Goal: Information Seeking & Learning: Check status

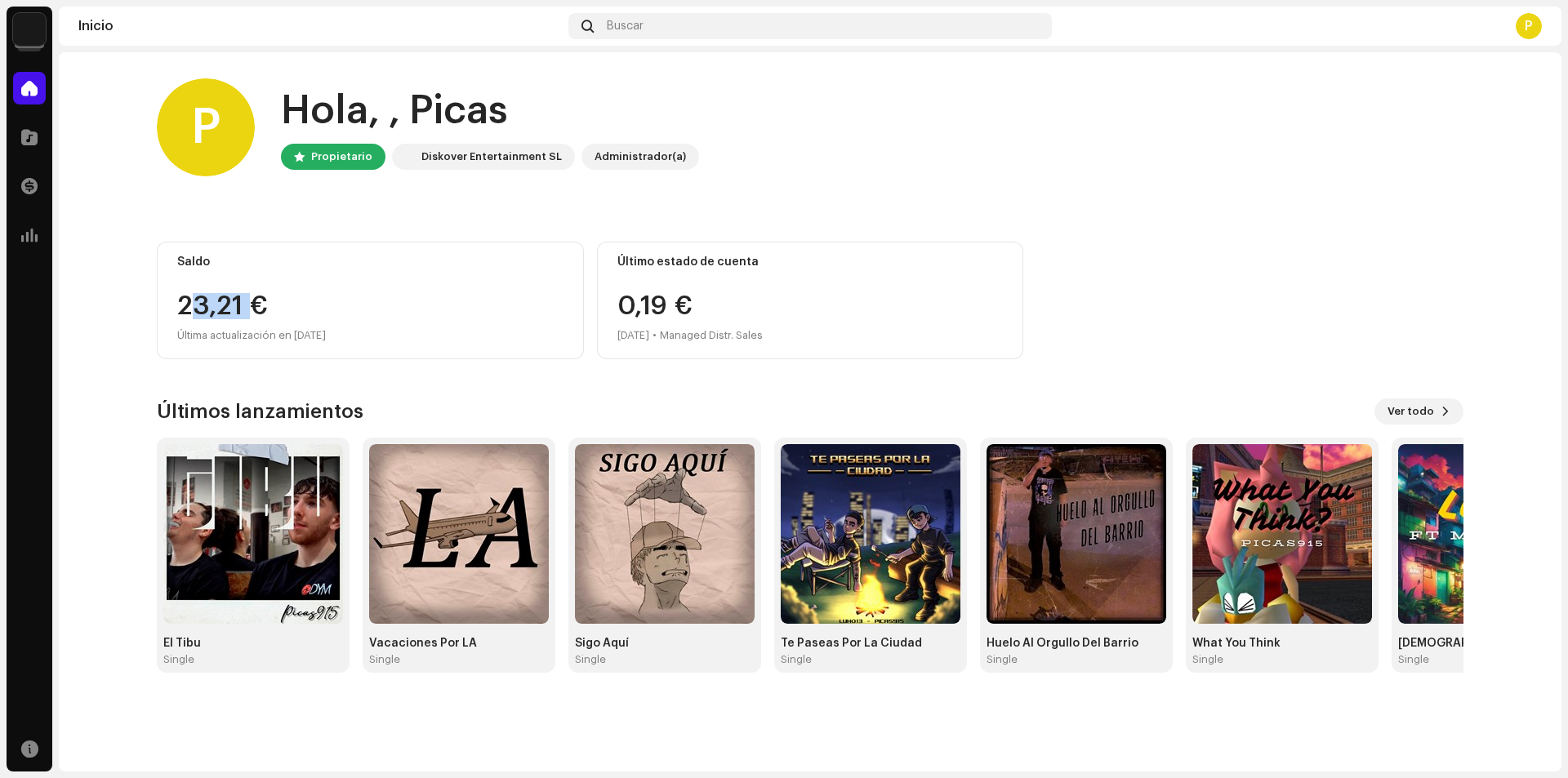
drag, startPoint x: 186, startPoint y: 301, endPoint x: 251, endPoint y: 310, distance: 65.6
click at [251, 310] on div "23,21 €" at bounding box center [370, 307] width 387 height 26
drag, startPoint x: 177, startPoint y: 298, endPoint x: 255, endPoint y: 301, distance: 78.1
click at [255, 301] on div "23,21 €" at bounding box center [370, 307] width 387 height 26
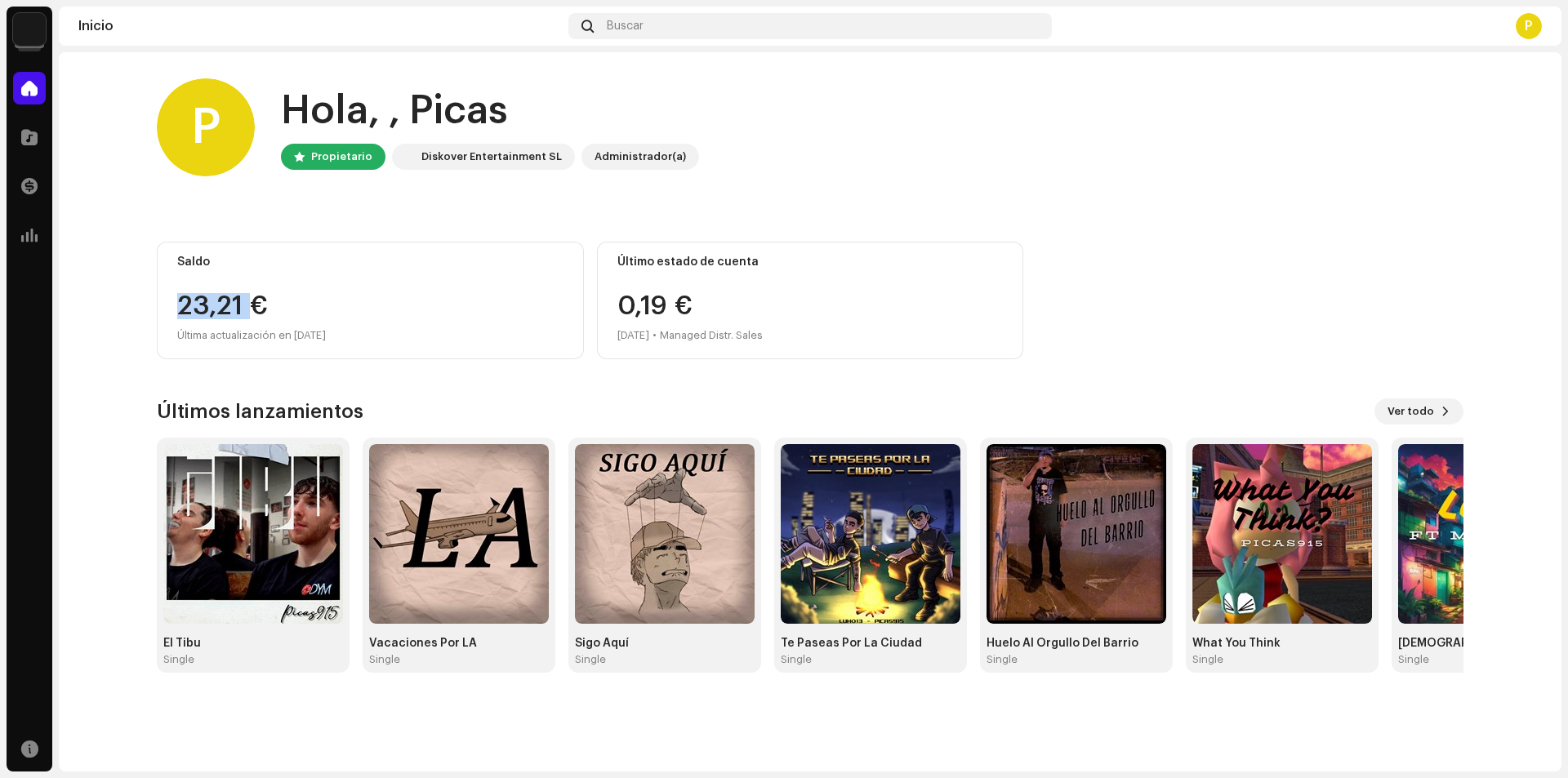
click at [251, 307] on div "23,21 €" at bounding box center [370, 307] width 387 height 26
drag, startPoint x: 169, startPoint y: 301, endPoint x: 260, endPoint y: 311, distance: 91.5
click at [260, 311] on div "Saldo 23,21 € Última actualización en [DATE]" at bounding box center [370, 301] width 427 height 117
click at [258, 314] on div "23,21 €" at bounding box center [370, 307] width 387 height 26
click at [1530, 18] on div "P" at bounding box center [1529, 26] width 26 height 26
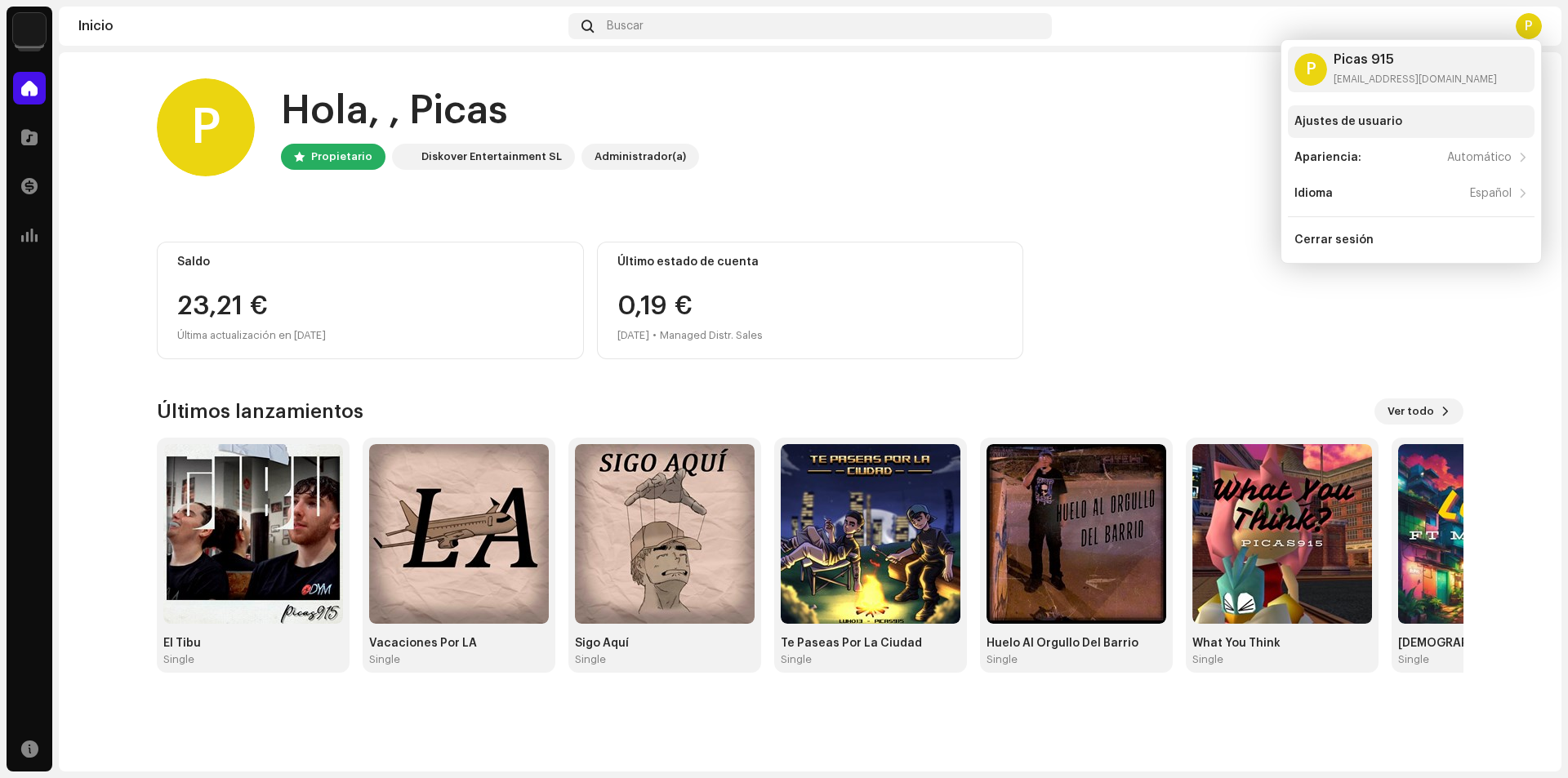
click at [1334, 118] on div "Ajustes de usuario" at bounding box center [1348, 121] width 108 height 13
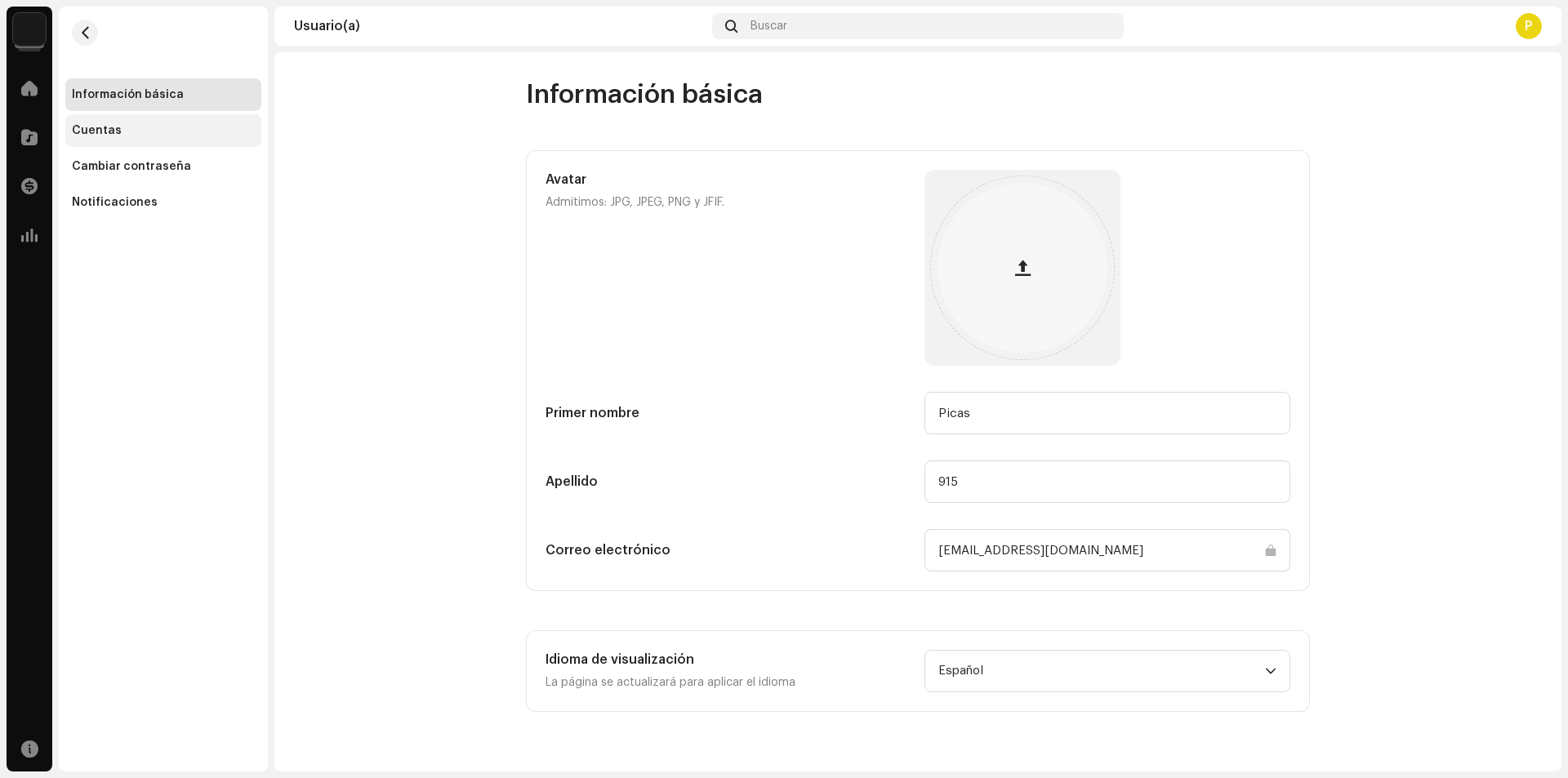
click at [114, 129] on div "Cuentas" at bounding box center [96, 131] width 50 height 13
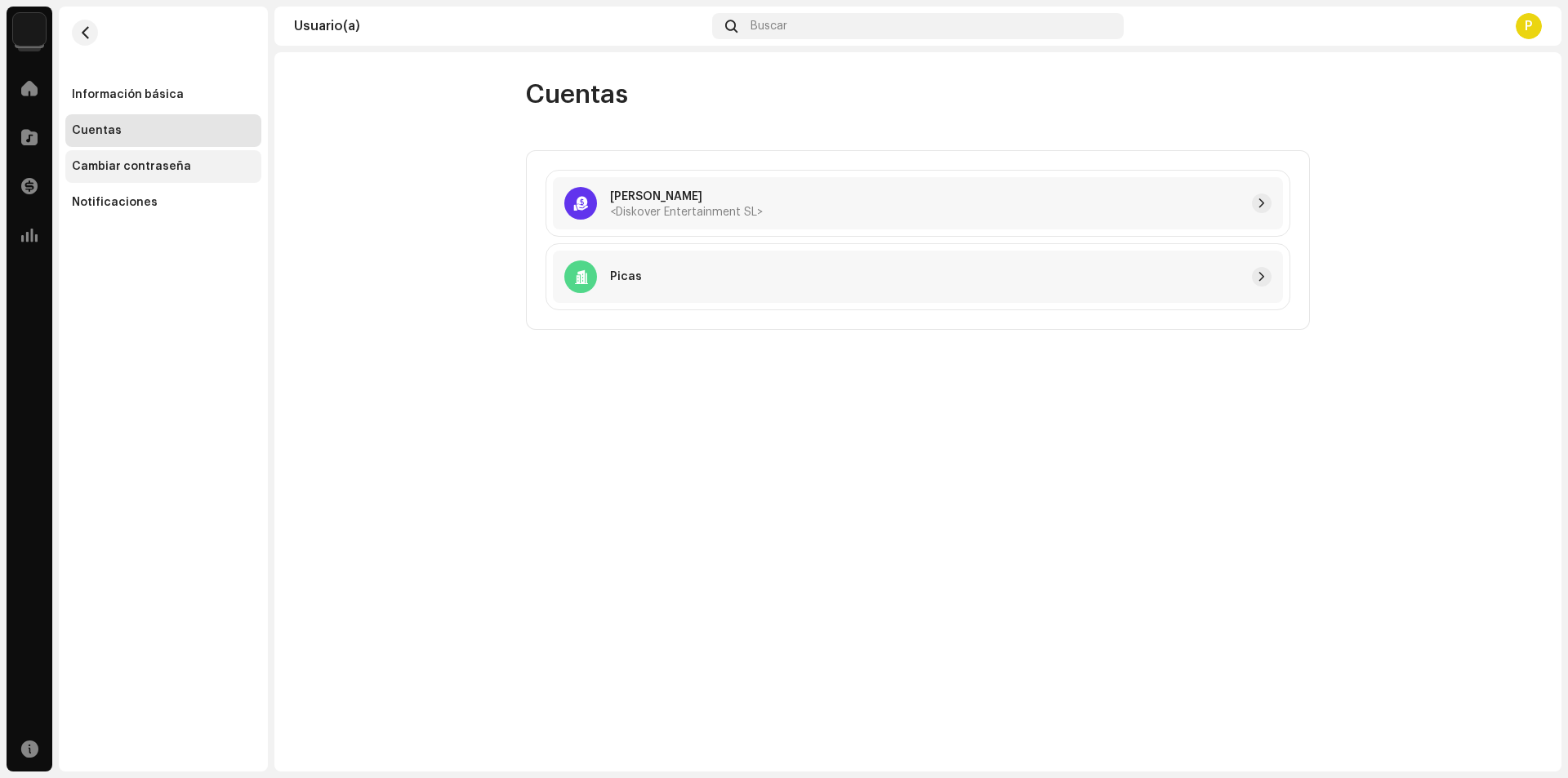
click at [137, 173] on div "Cambiar contraseña" at bounding box center [164, 166] width 196 height 32
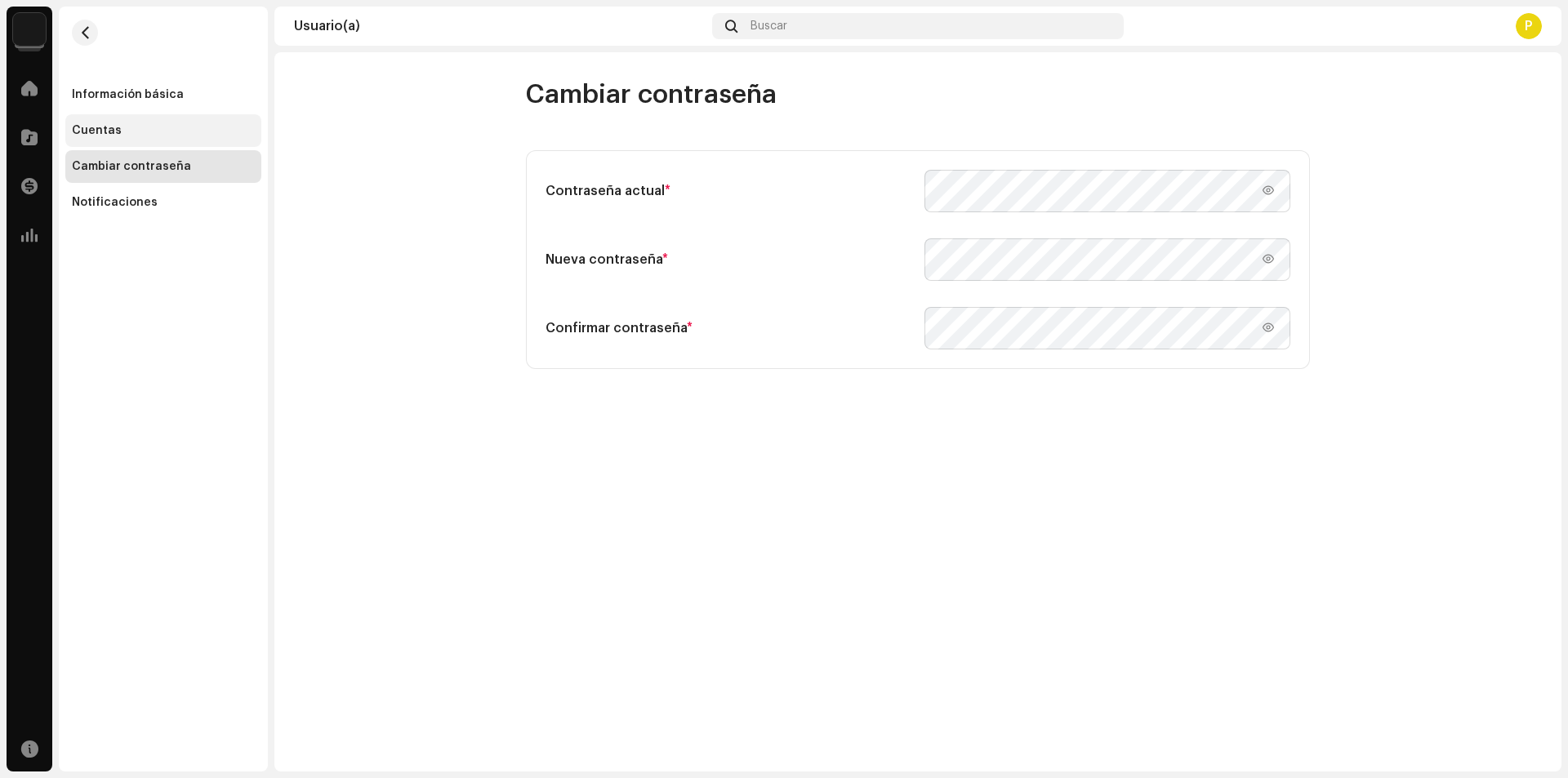
click at [130, 116] on div "Cuentas" at bounding box center [164, 130] width 196 height 32
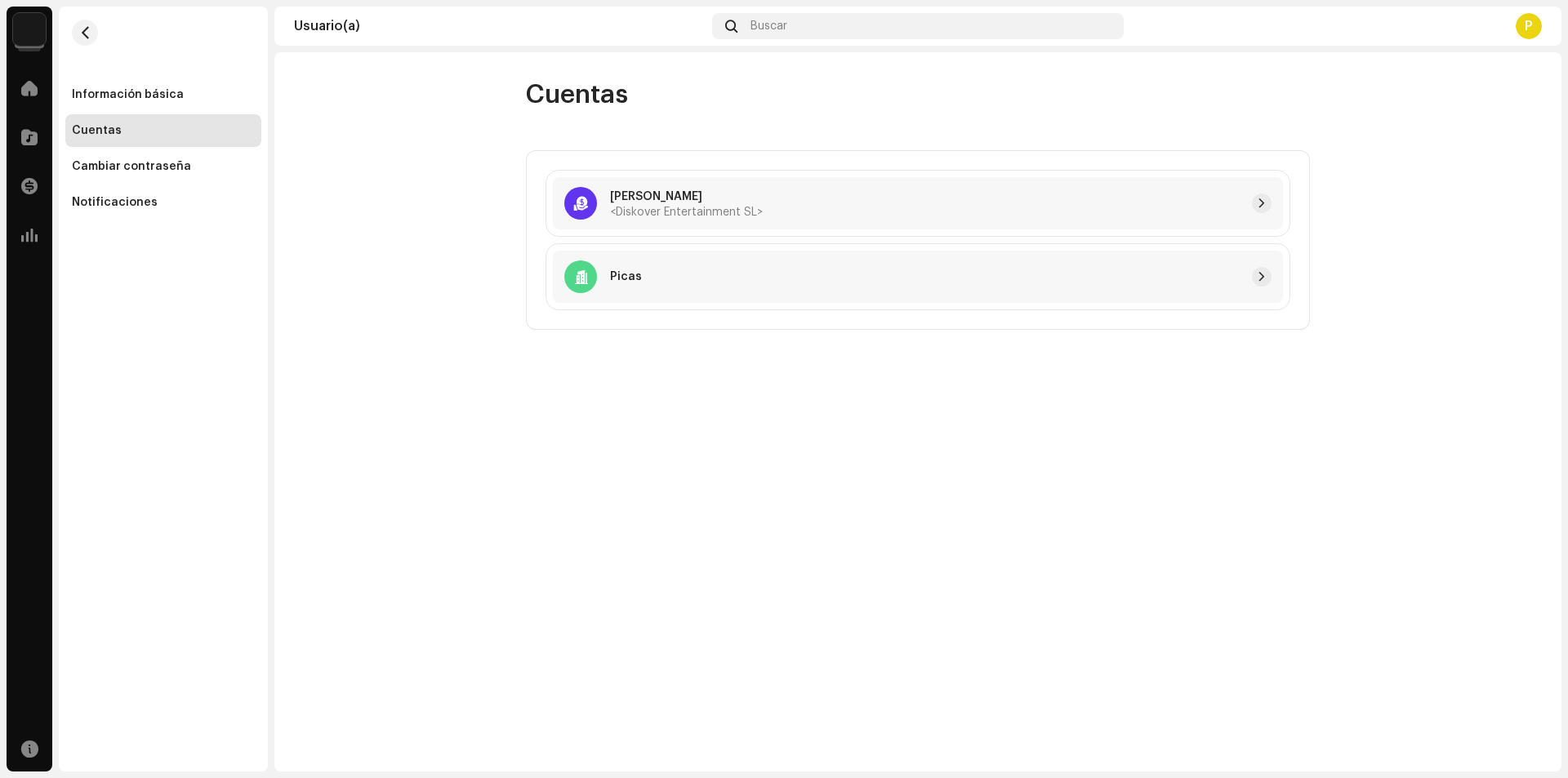
click at [130, 116] on div "Cuentas" at bounding box center [164, 130] width 196 height 32
click at [130, 101] on div "Información básica" at bounding box center [128, 95] width 112 height 13
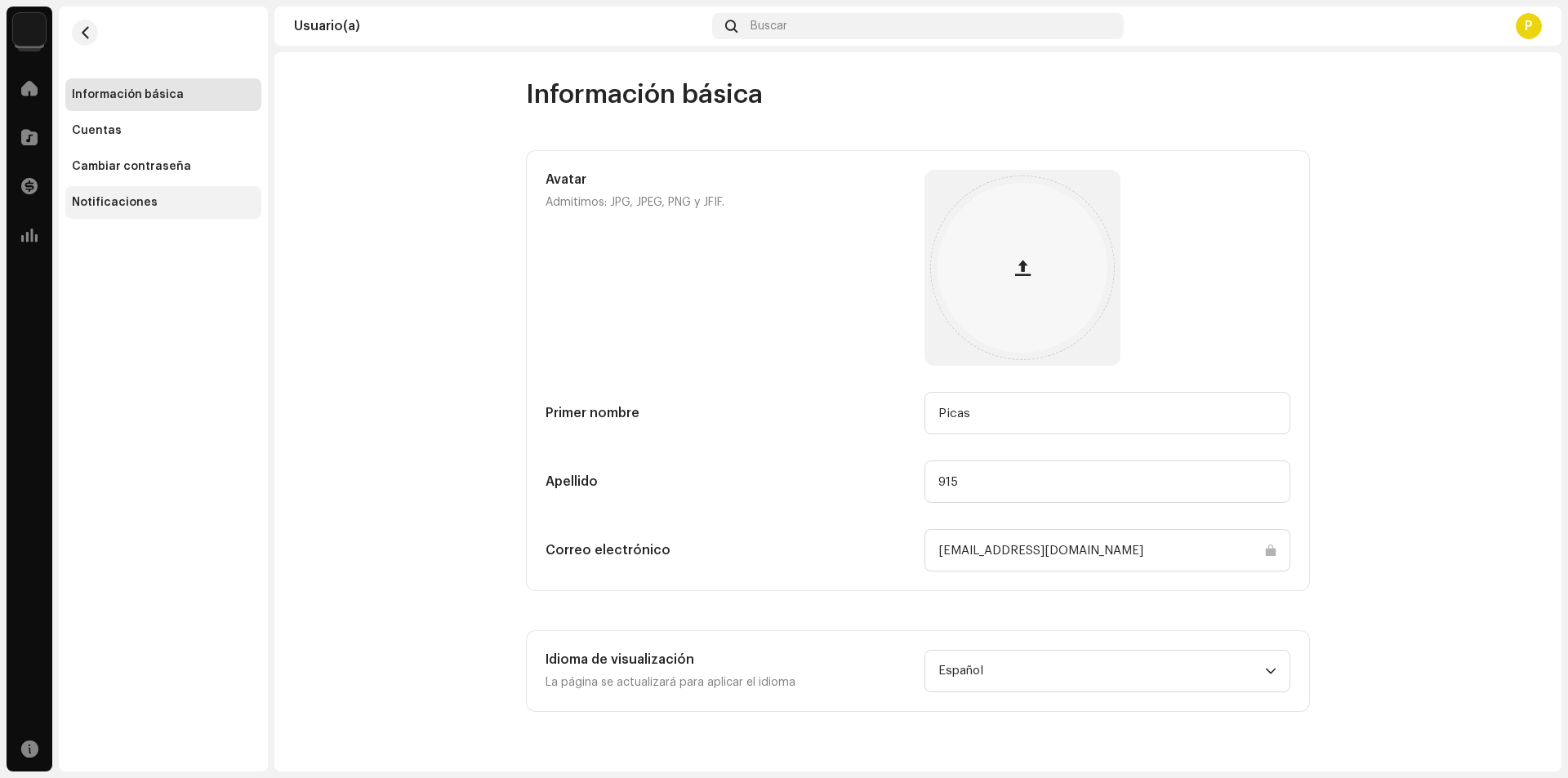
click at [97, 203] on div "Notificaciones" at bounding box center [115, 202] width 86 height 13
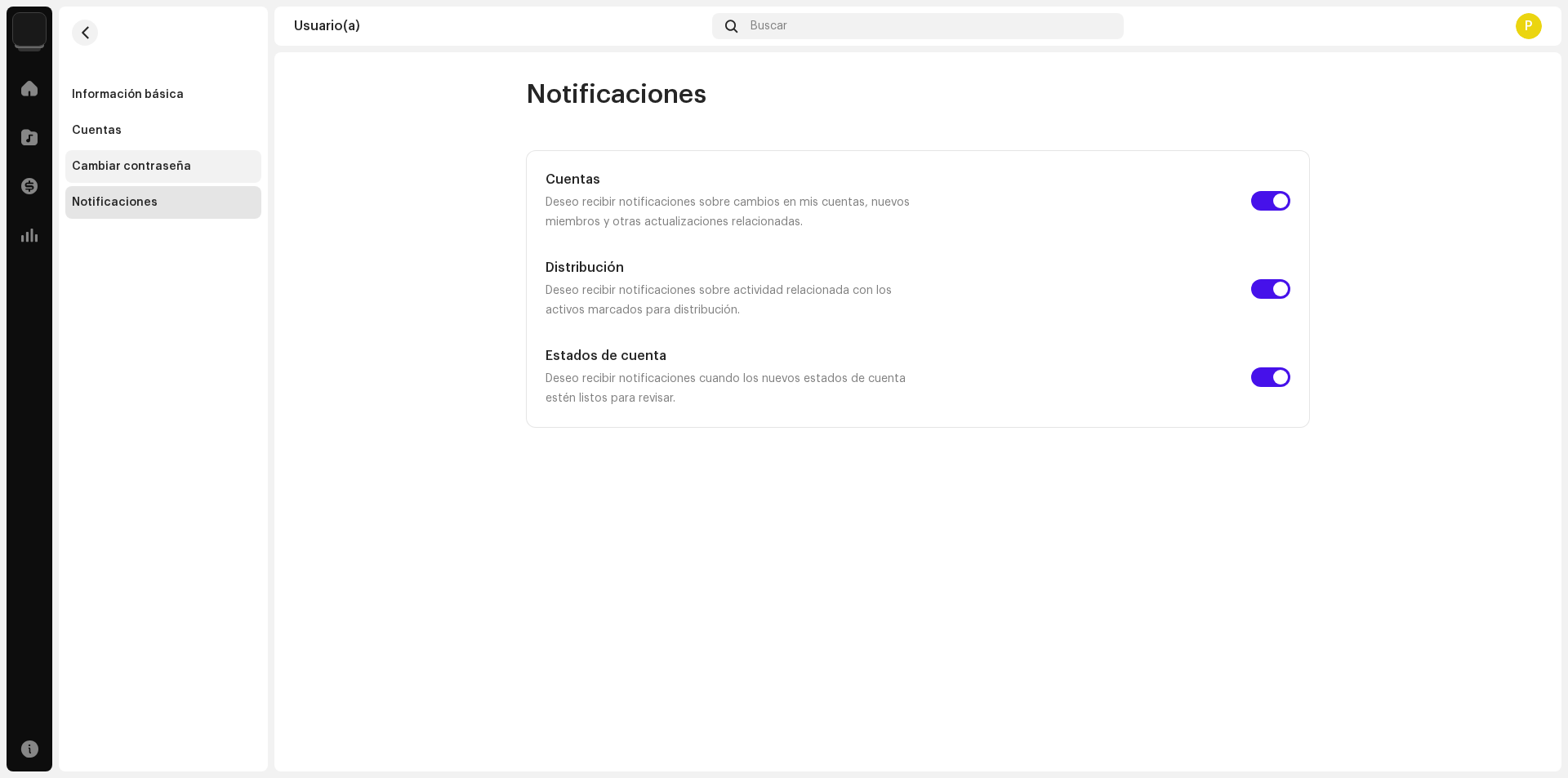
click at [131, 179] on div "Cambiar contraseña" at bounding box center [164, 166] width 196 height 32
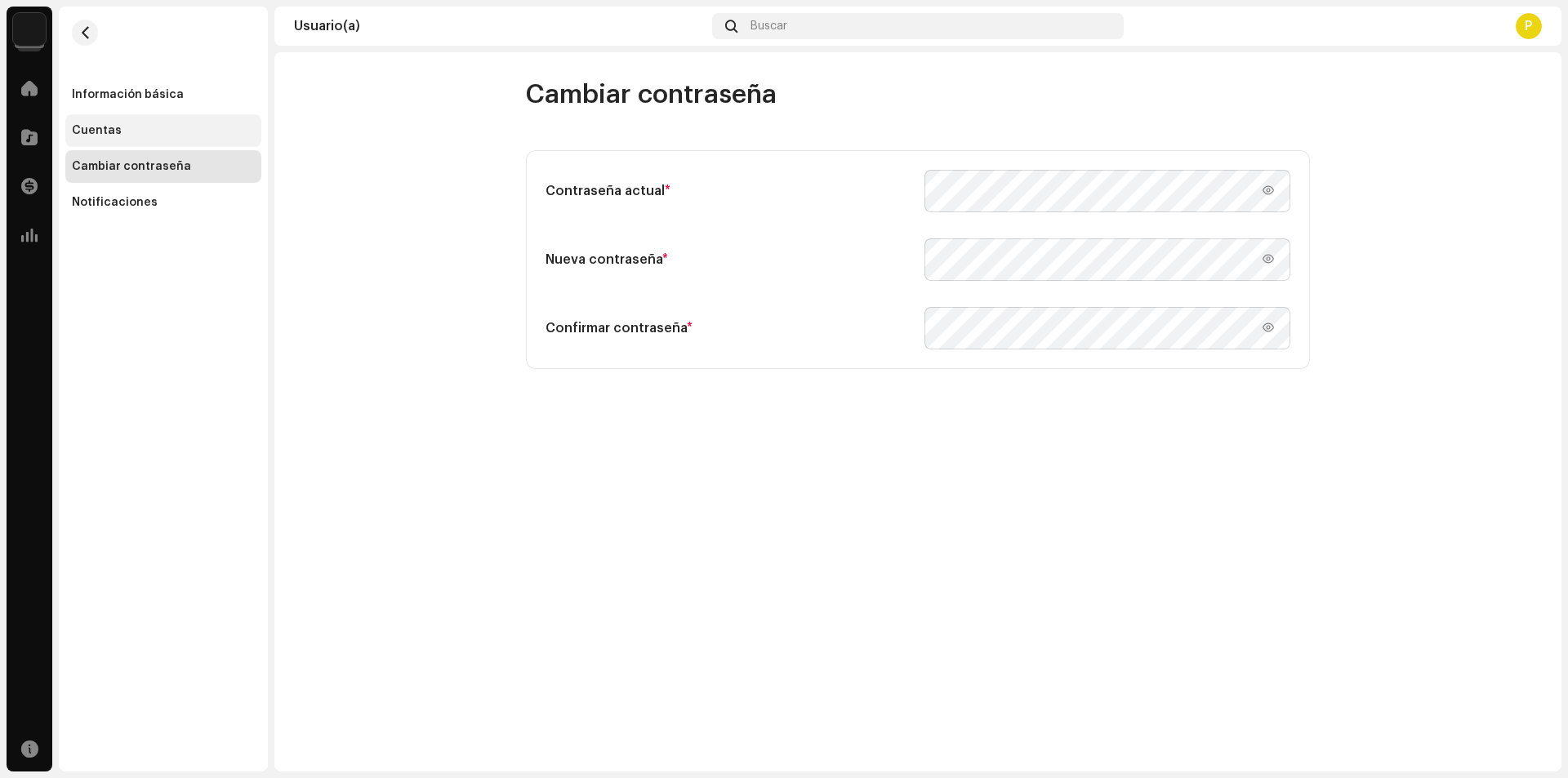
click at [109, 141] on div "Cuentas" at bounding box center [164, 130] width 196 height 32
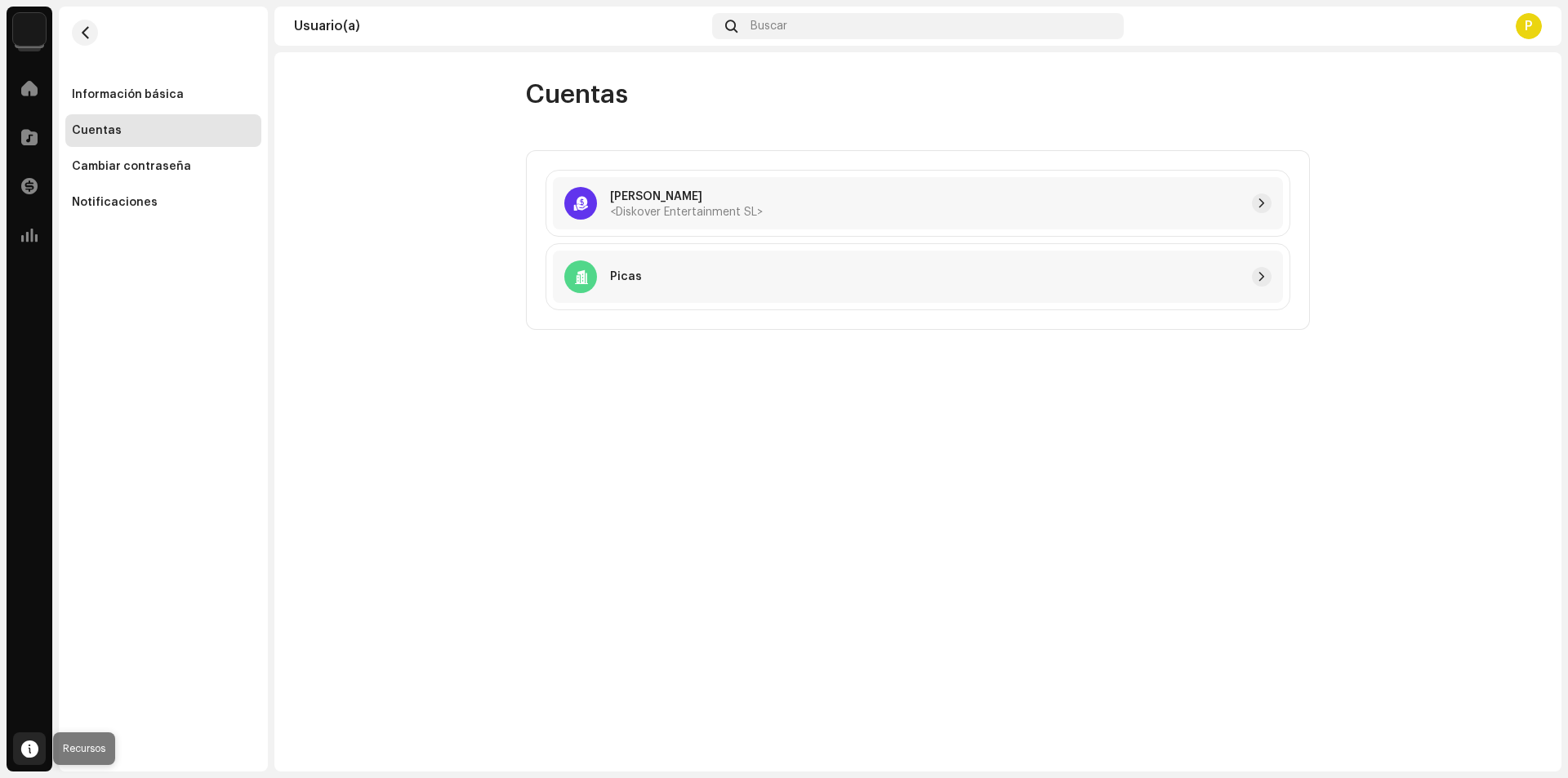
click at [17, 753] on div at bounding box center [29, 748] width 32 height 32
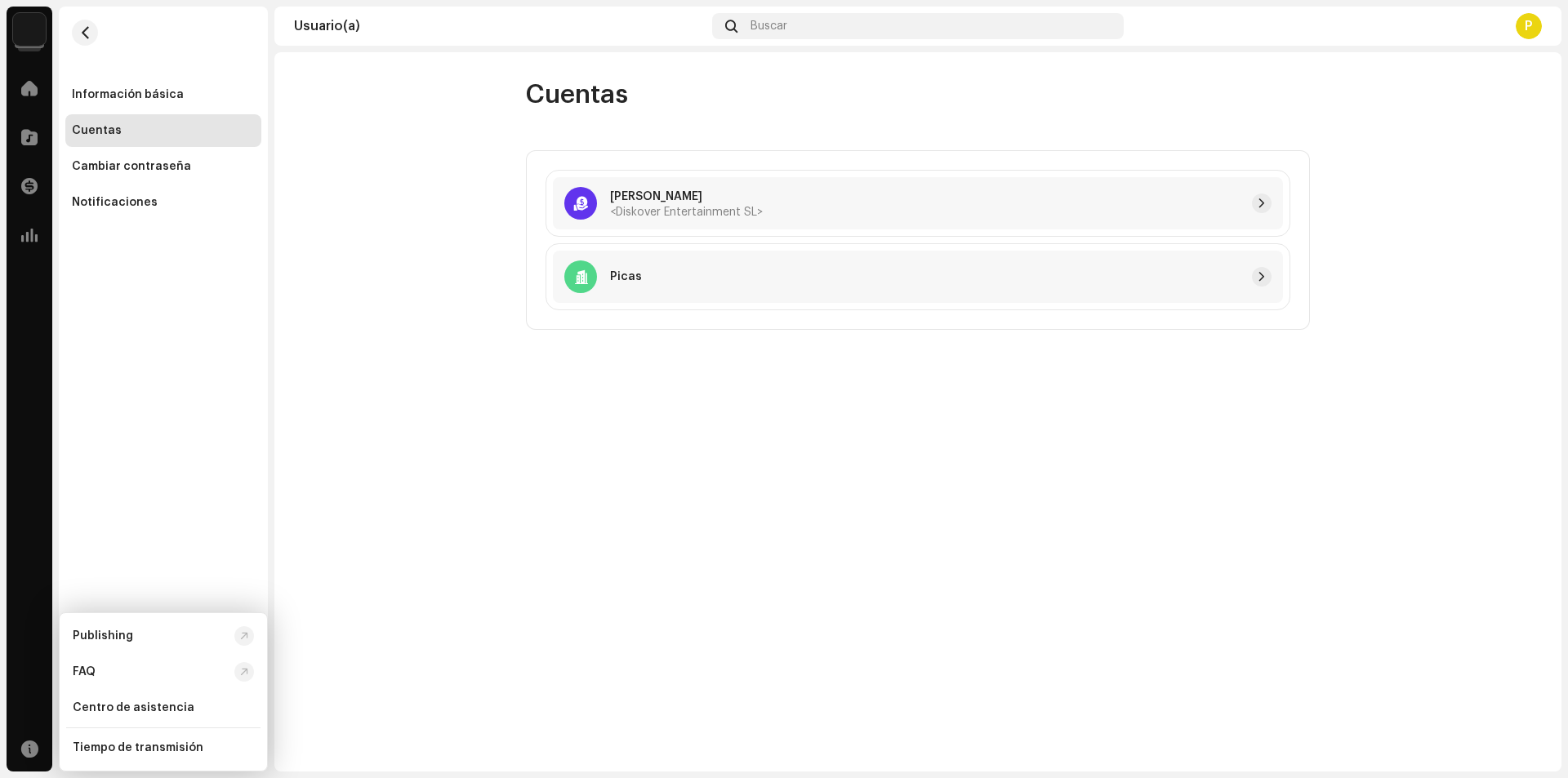
click at [114, 239] on div "Información básica Cuentas Cambiar contraseña Notificaciones" at bounding box center [163, 388] width 209 height 765
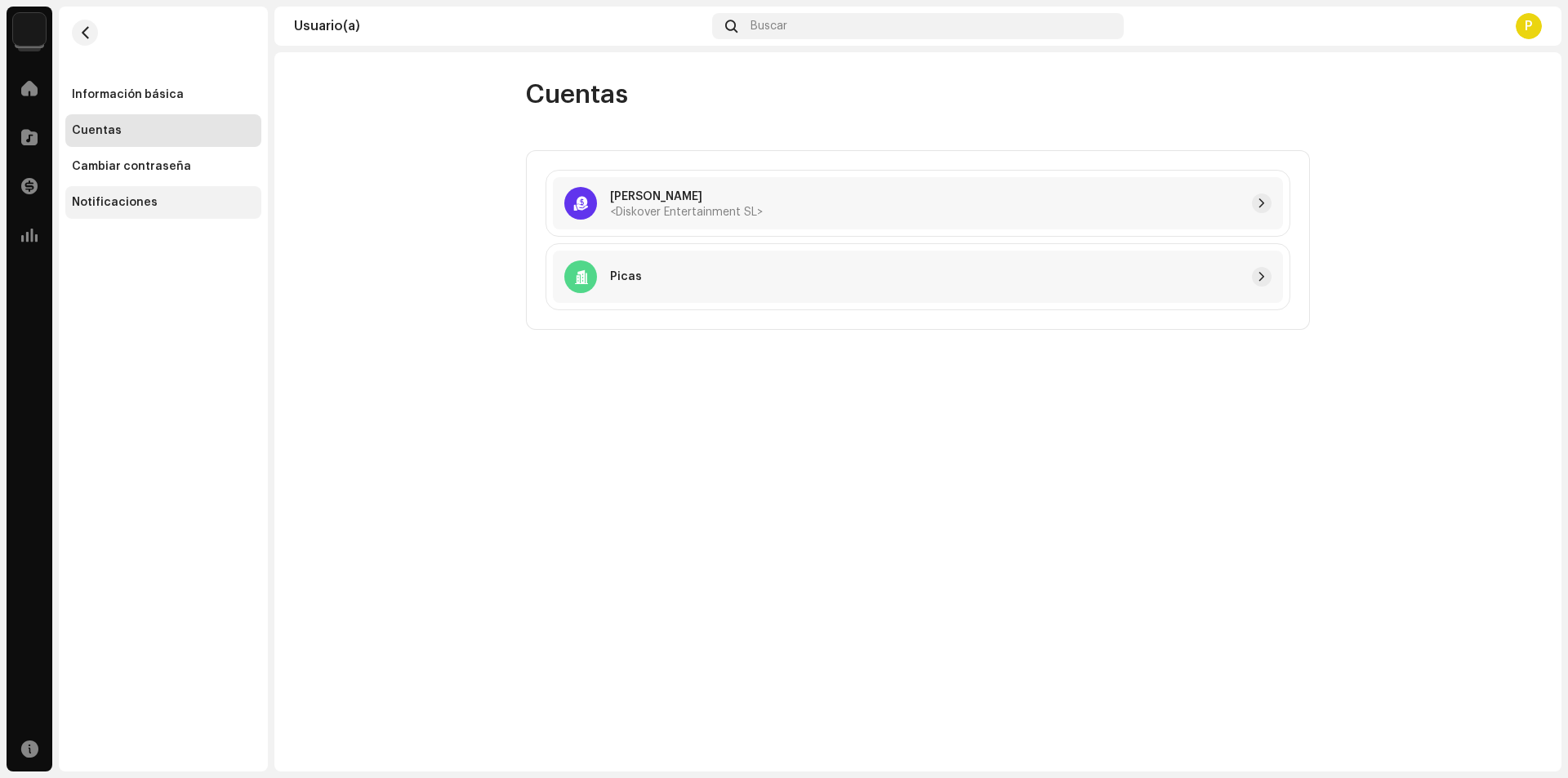
click at [131, 193] on div "Notificaciones" at bounding box center [164, 202] width 196 height 32
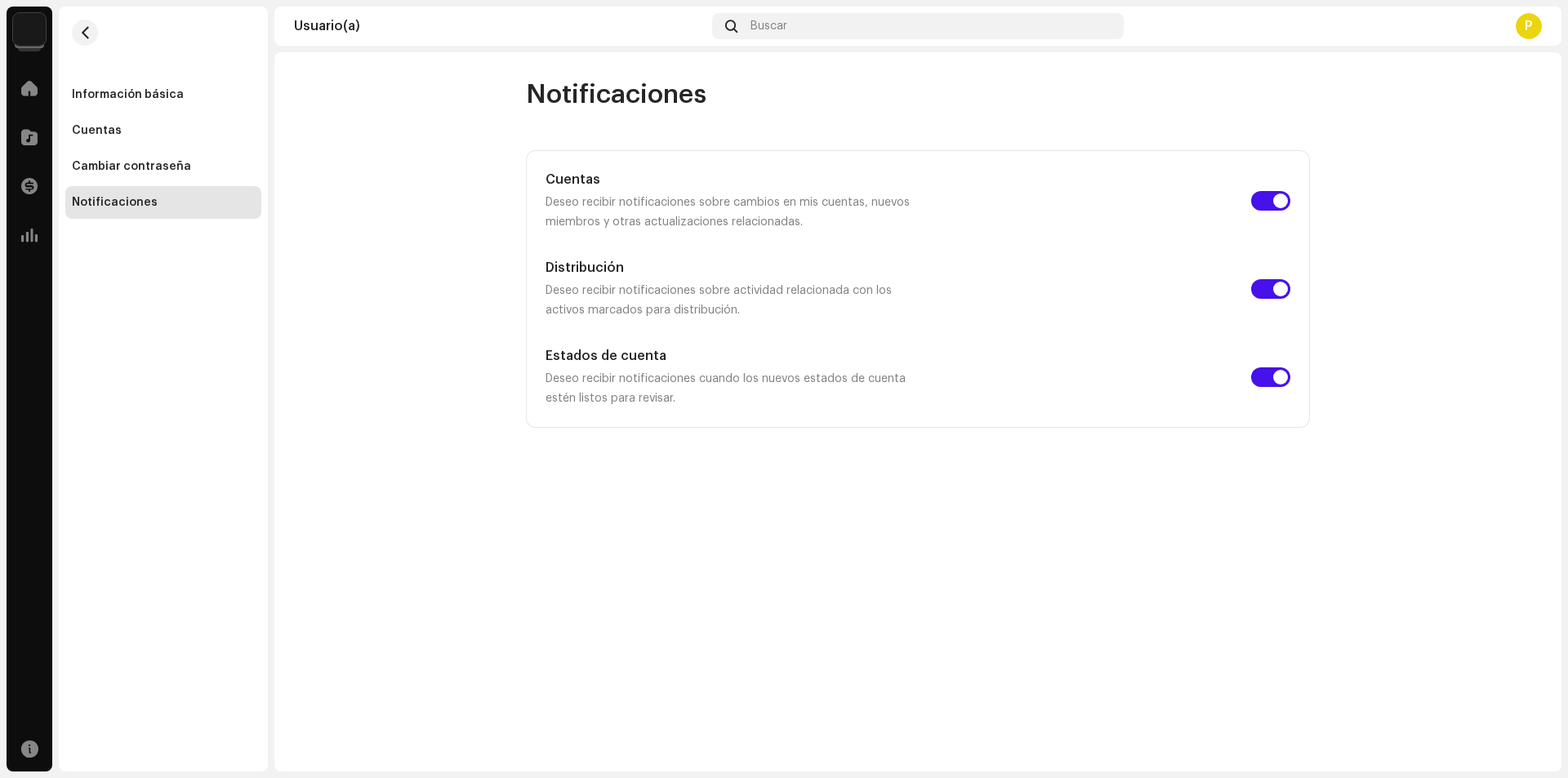
click at [1532, 28] on div "P" at bounding box center [1529, 26] width 26 height 26
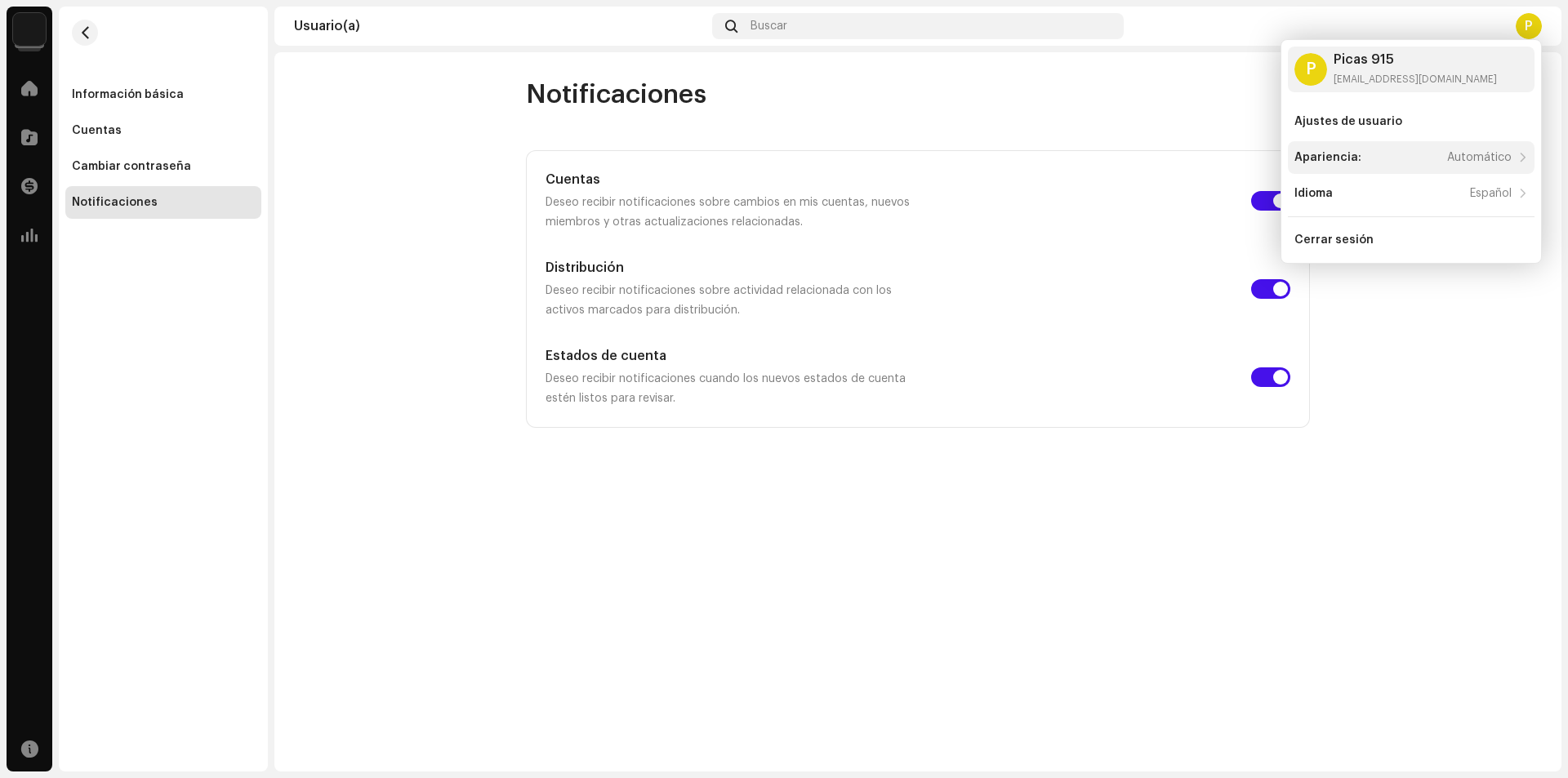
click at [1433, 165] on div "Apariencia: Automático" at bounding box center [1411, 157] width 246 height 32
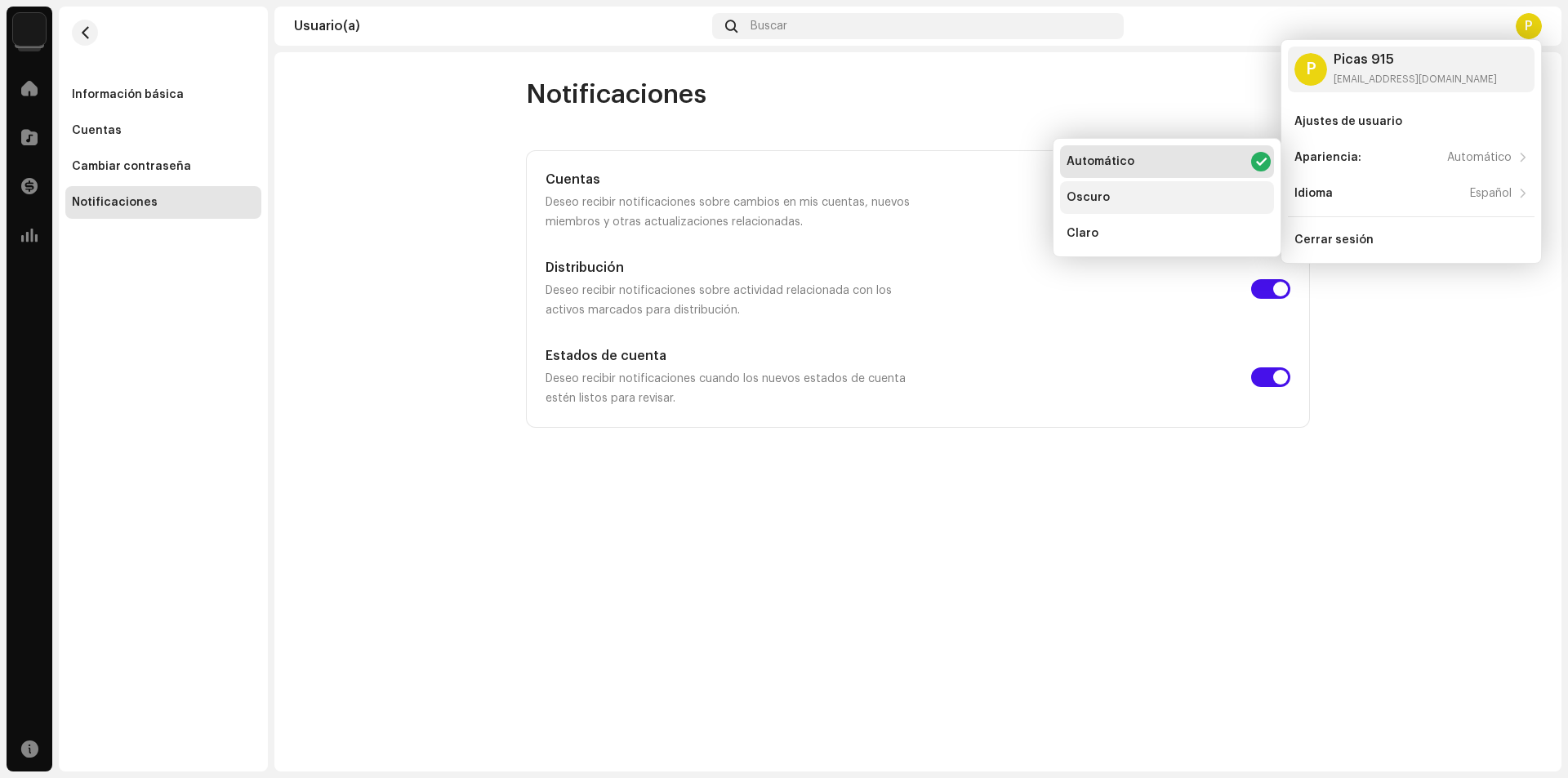
click at [1116, 203] on div "Oscuro" at bounding box center [1167, 197] width 214 height 32
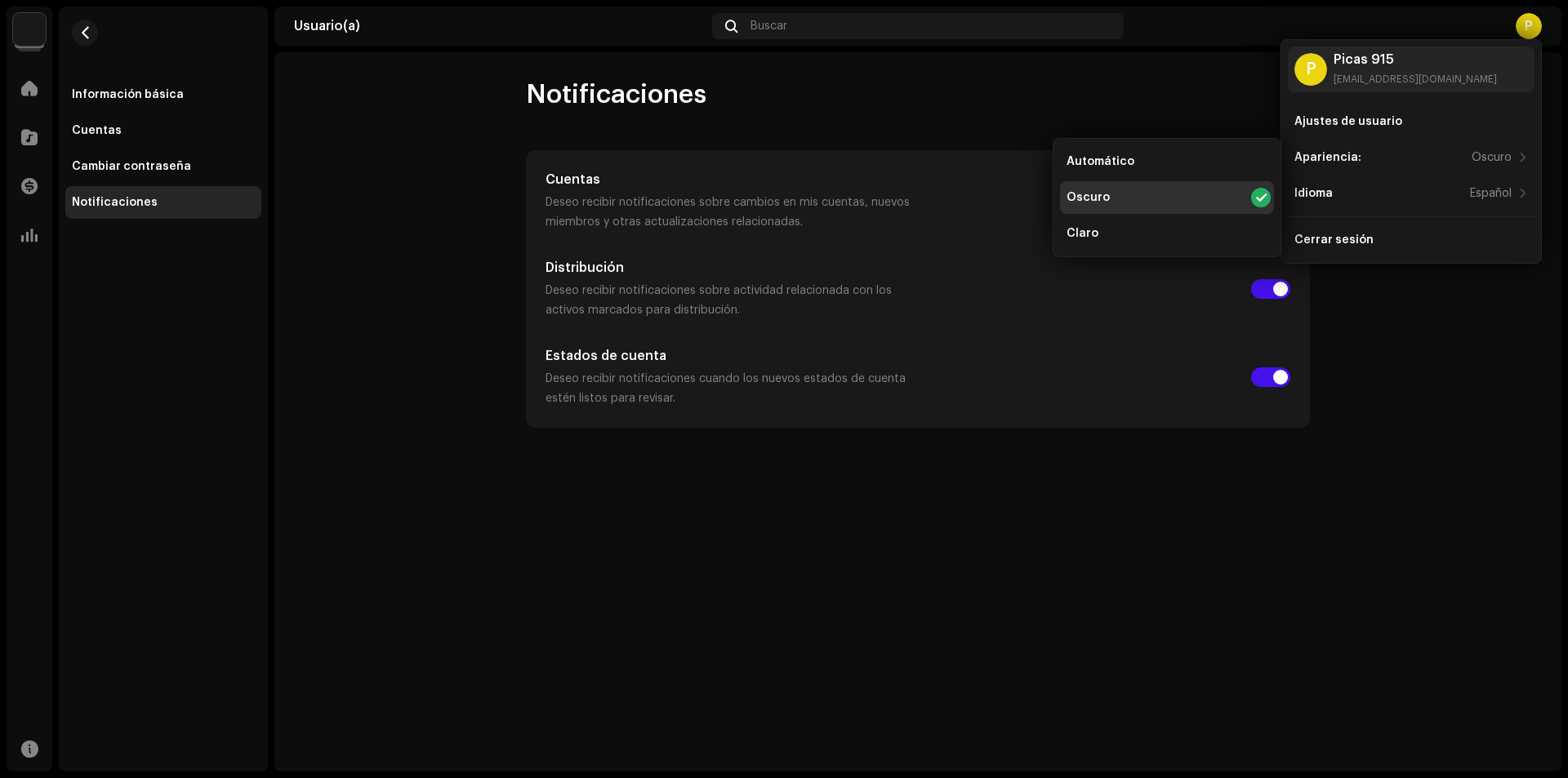
click at [699, 234] on div "Cuentas Deseo recibir notificaciones sobre cambios en mis cuentas, nuevos miemb…" at bounding box center [918, 289] width 745 height 238
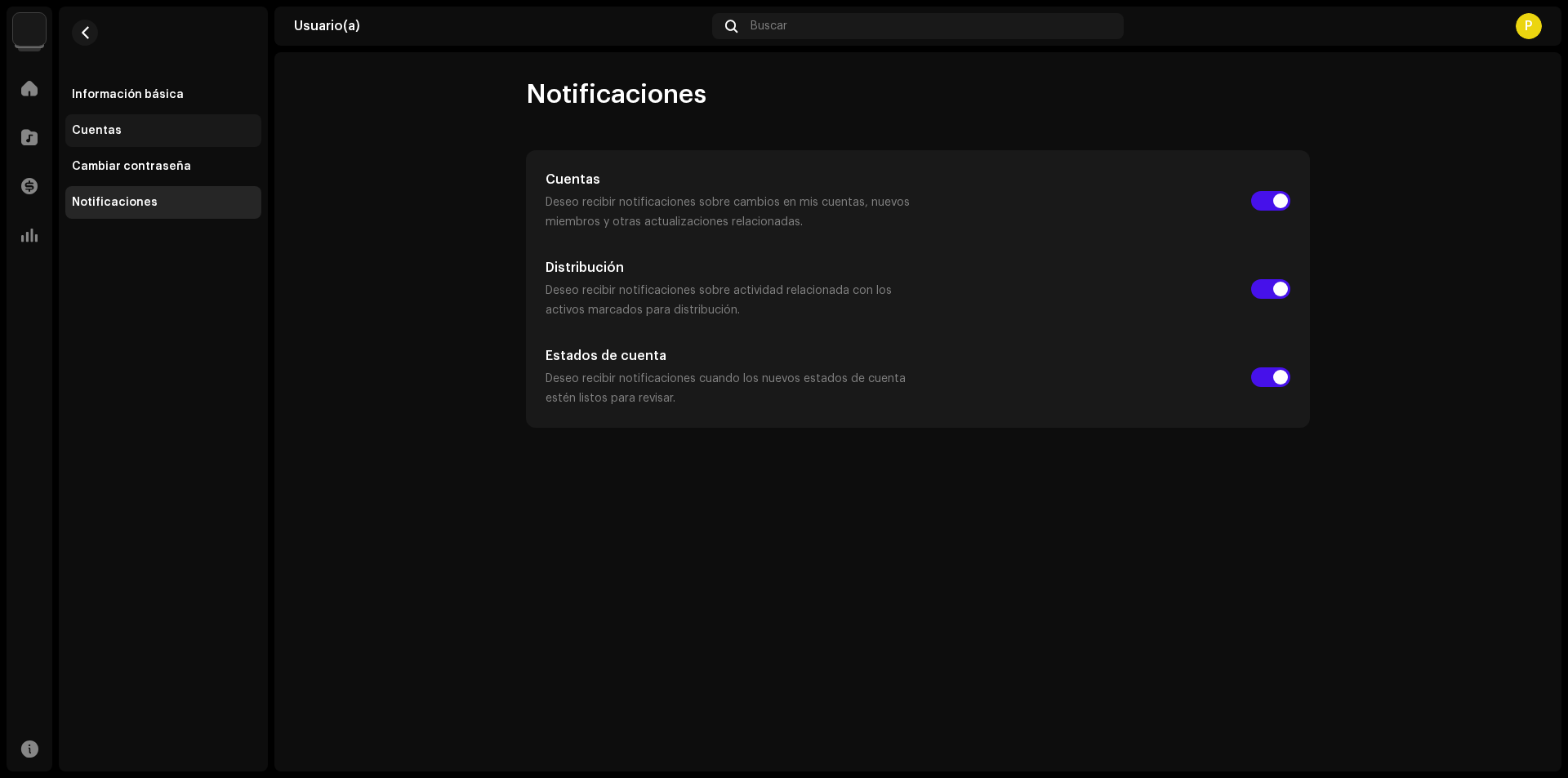
click at [137, 145] on div "Cuentas" at bounding box center [164, 130] width 196 height 32
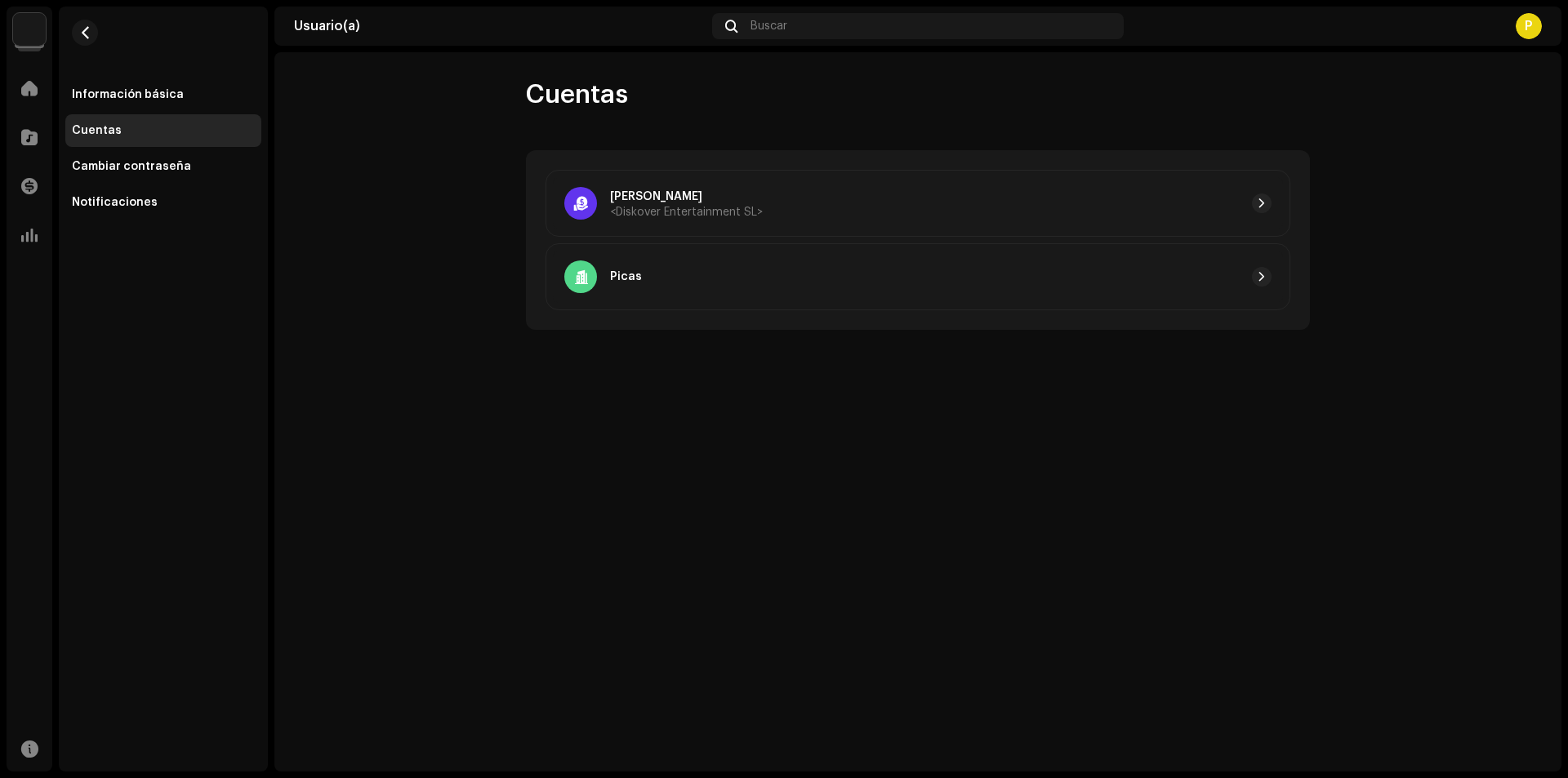
click at [161, 134] on div "Cuentas" at bounding box center [164, 130] width 196 height 32
click at [181, 121] on div "Cuentas" at bounding box center [164, 130] width 196 height 32
click at [204, 113] on div "Información básica Cuentas Cambiar contraseña Notificaciones" at bounding box center [164, 148] width 196 height 140
click at [16, 113] on div "Inicio Catálogo Transacciones Estadísticas" at bounding box center [29, 162] width 46 height 193
click at [30, 110] on div "Inicio Catálogo Transacciones Estadísticas" at bounding box center [29, 162] width 46 height 193
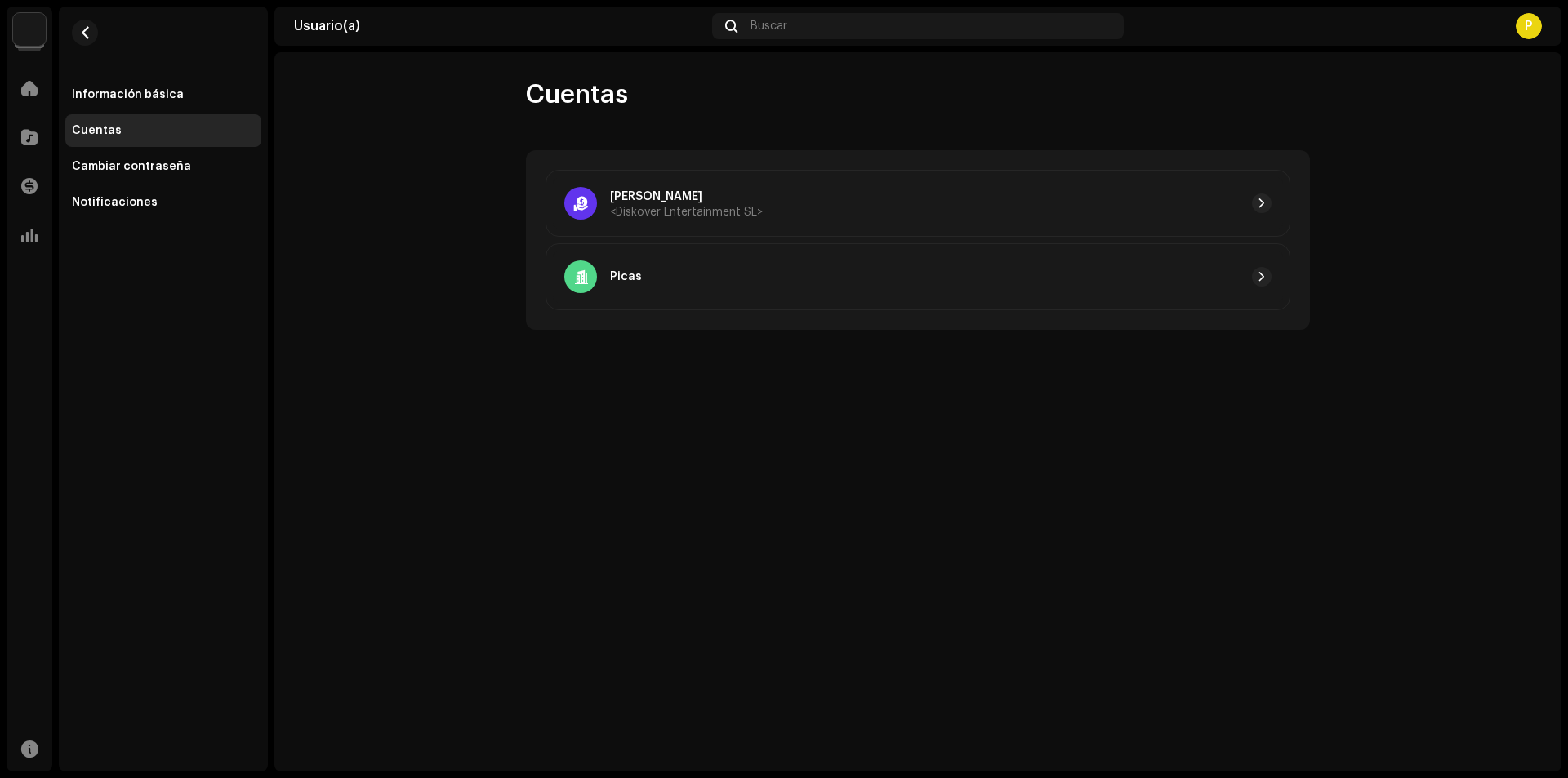
click at [41, 120] on div "Catálogo" at bounding box center [29, 137] width 46 height 46
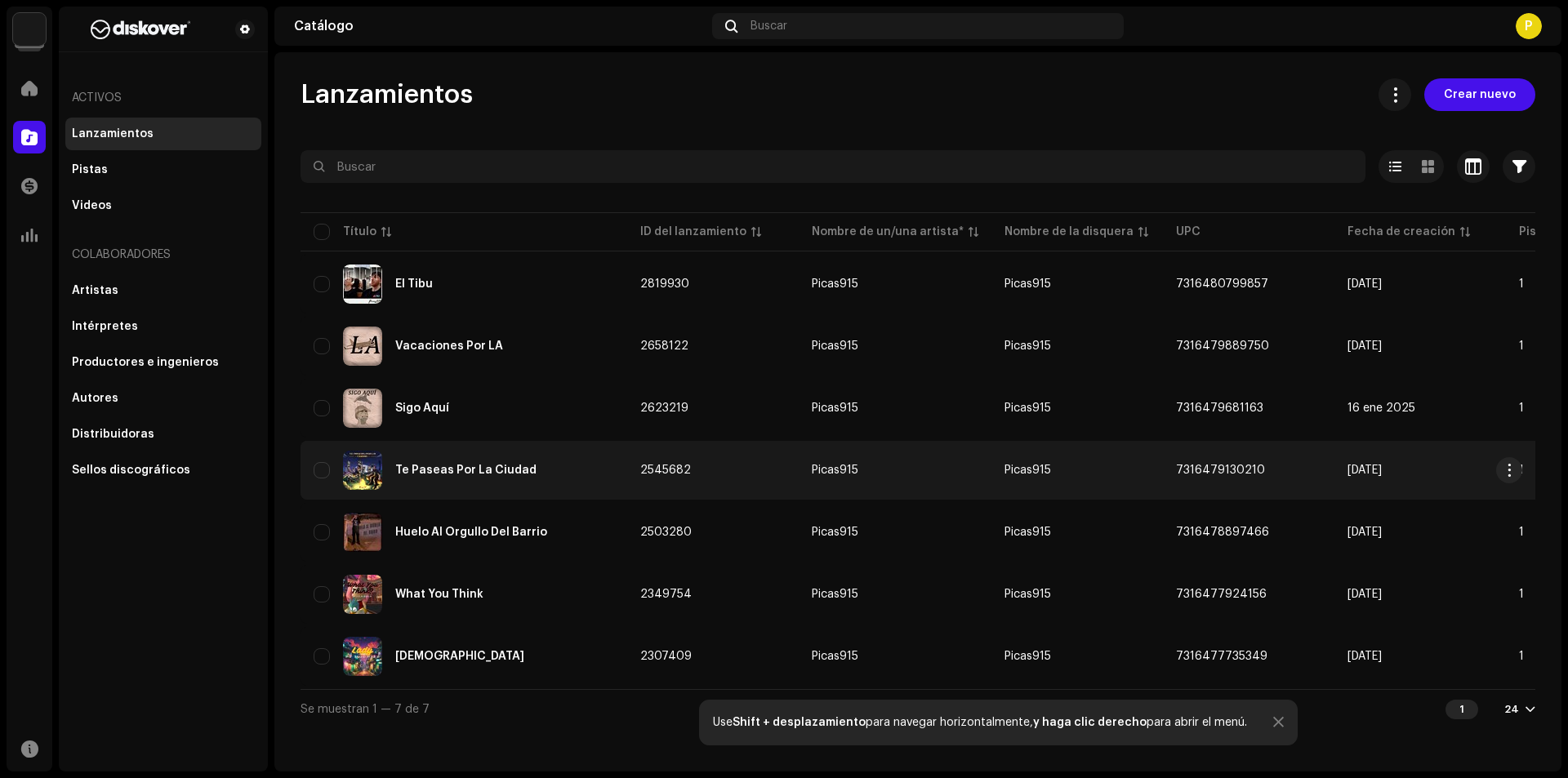
click at [525, 470] on div "Te Paseas Por La Ciudad" at bounding box center [465, 470] width 141 height 11
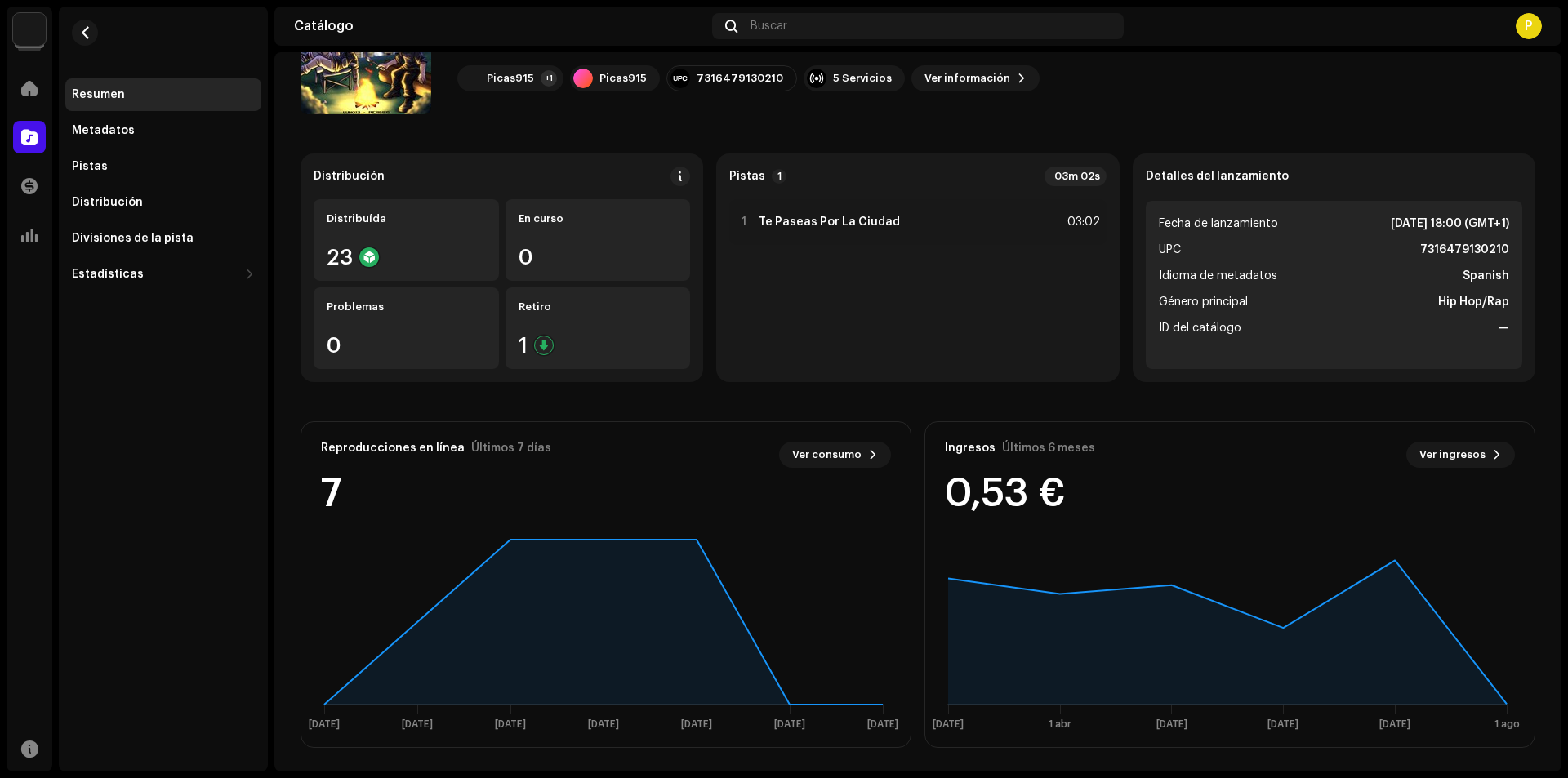
scroll to position [97, 0]
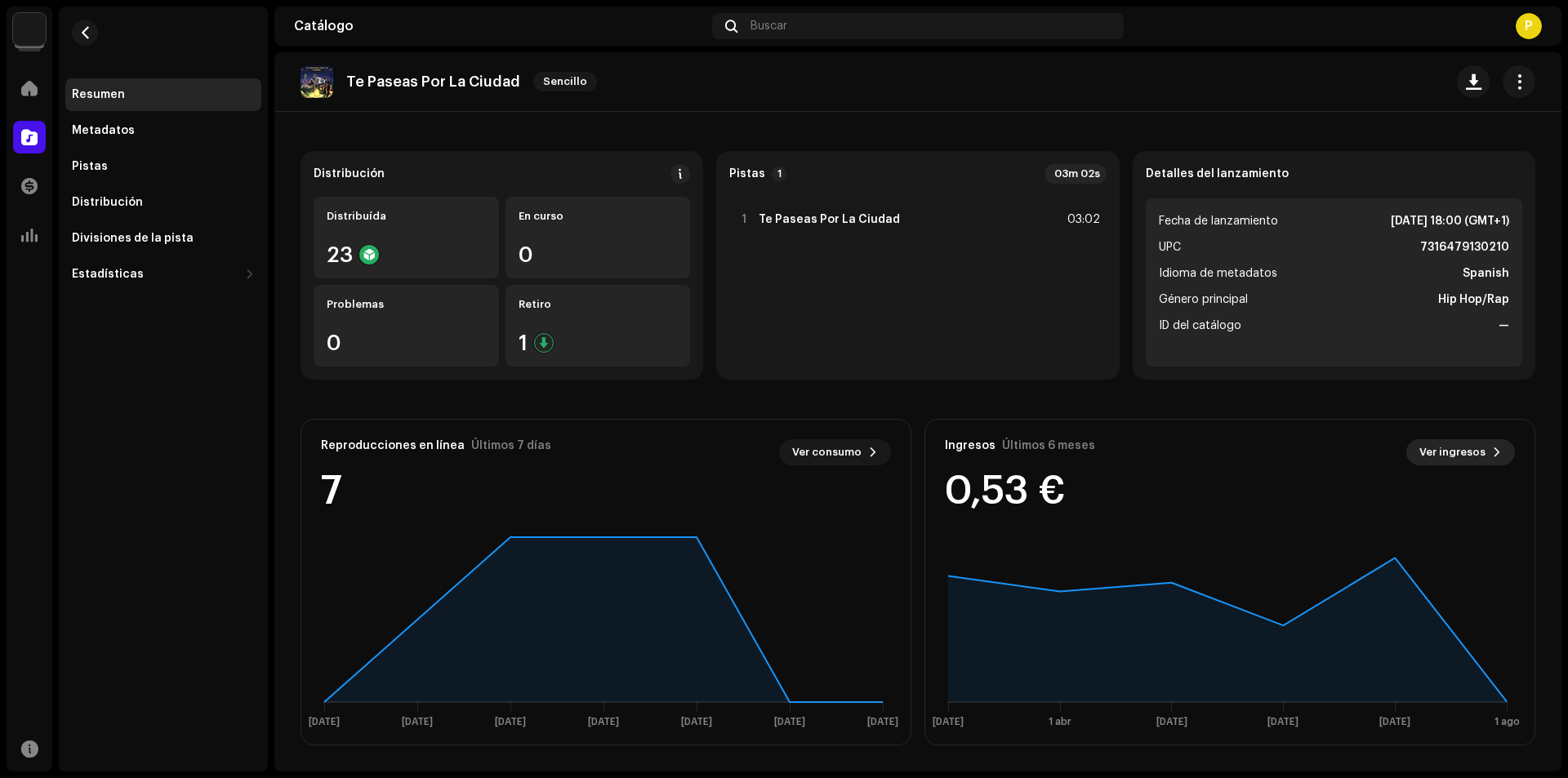
click at [1444, 440] on span "Ver ingresos" at bounding box center [1452, 452] width 66 height 32
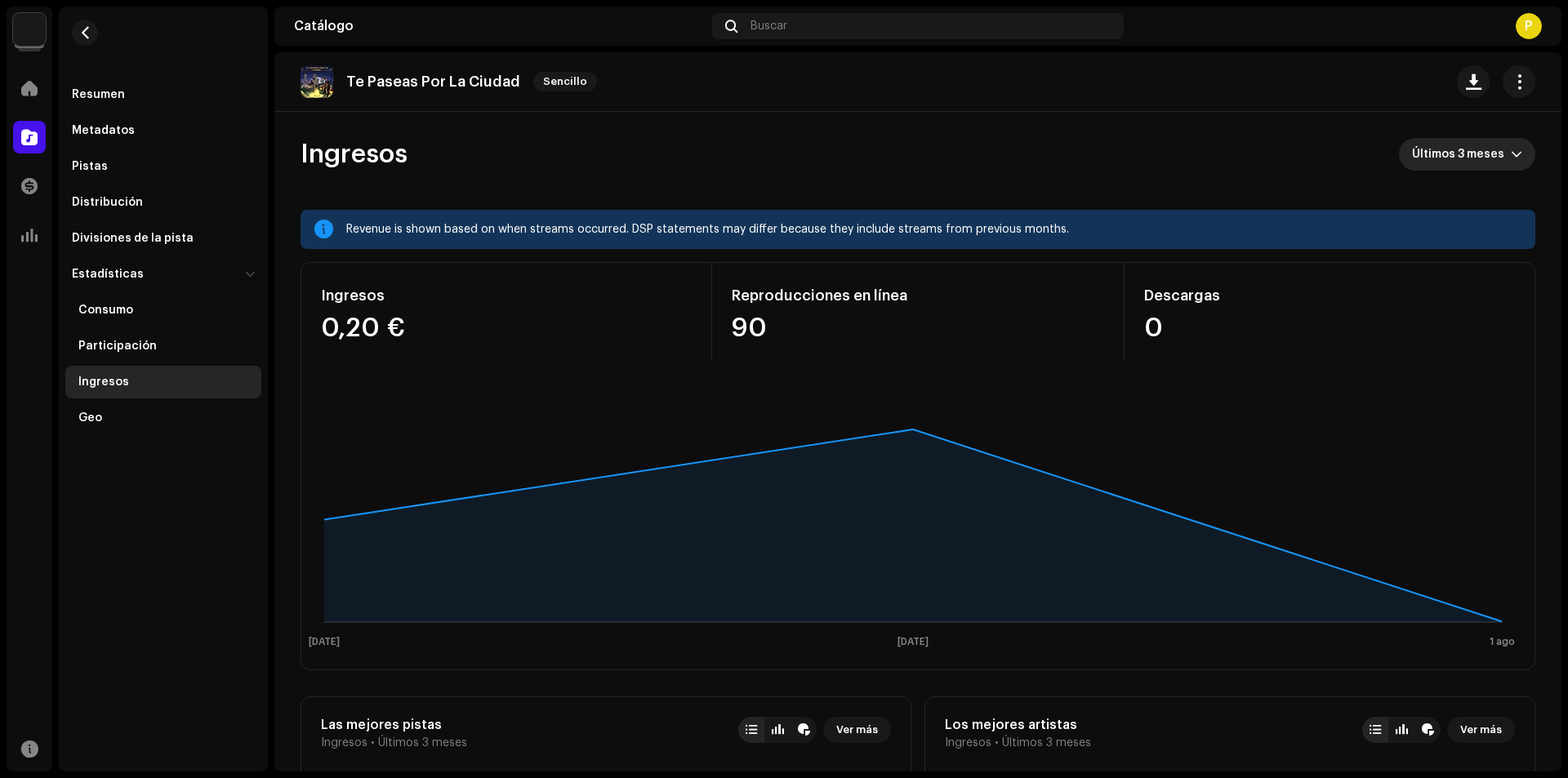
click at [1448, 154] on span "Últimos 3 meses" at bounding box center [1461, 153] width 99 height 32
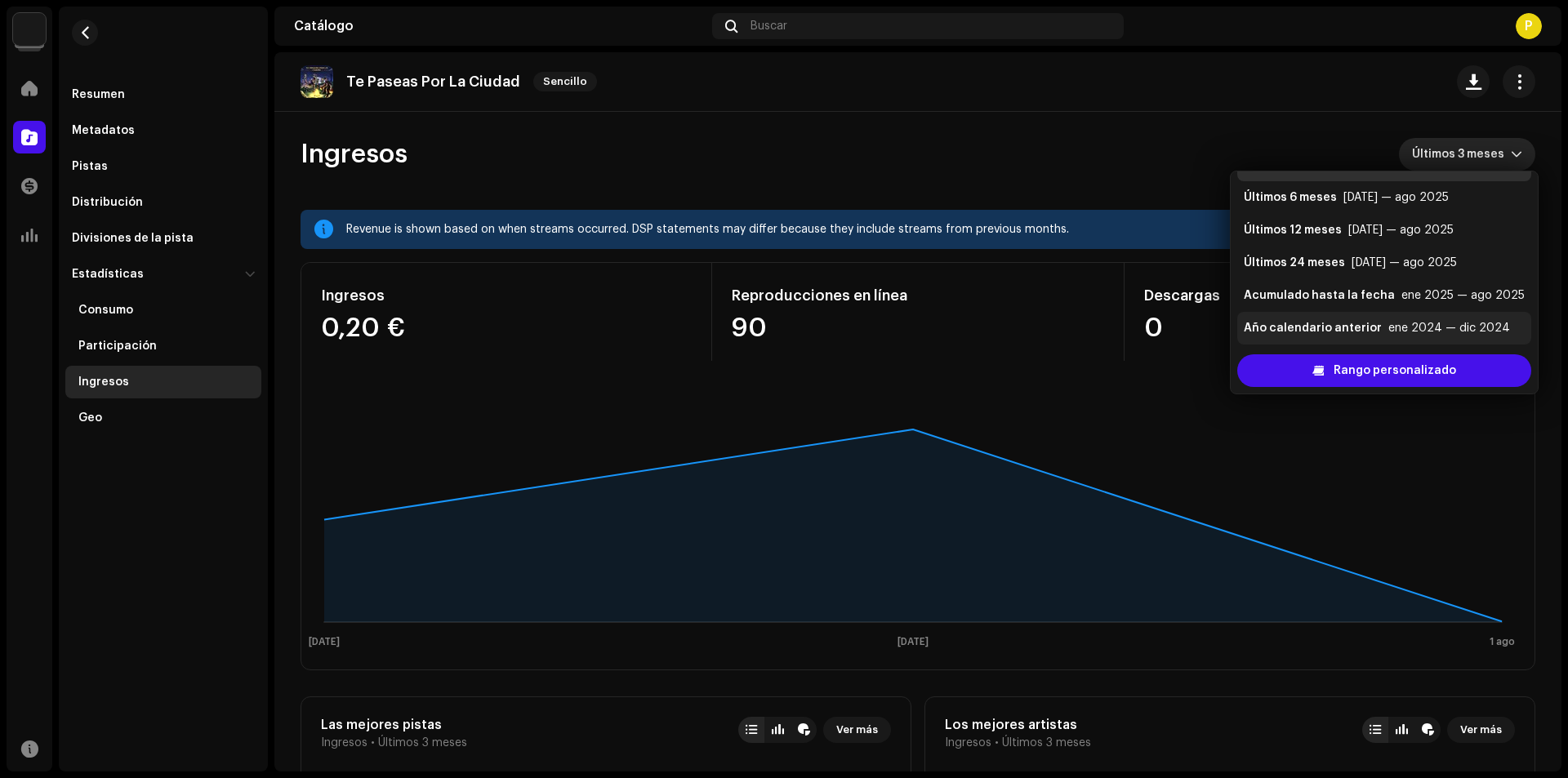
scroll to position [32, 0]
click at [1380, 294] on div "Acumulado hasta la fecha" at bounding box center [1319, 292] width 151 height 17
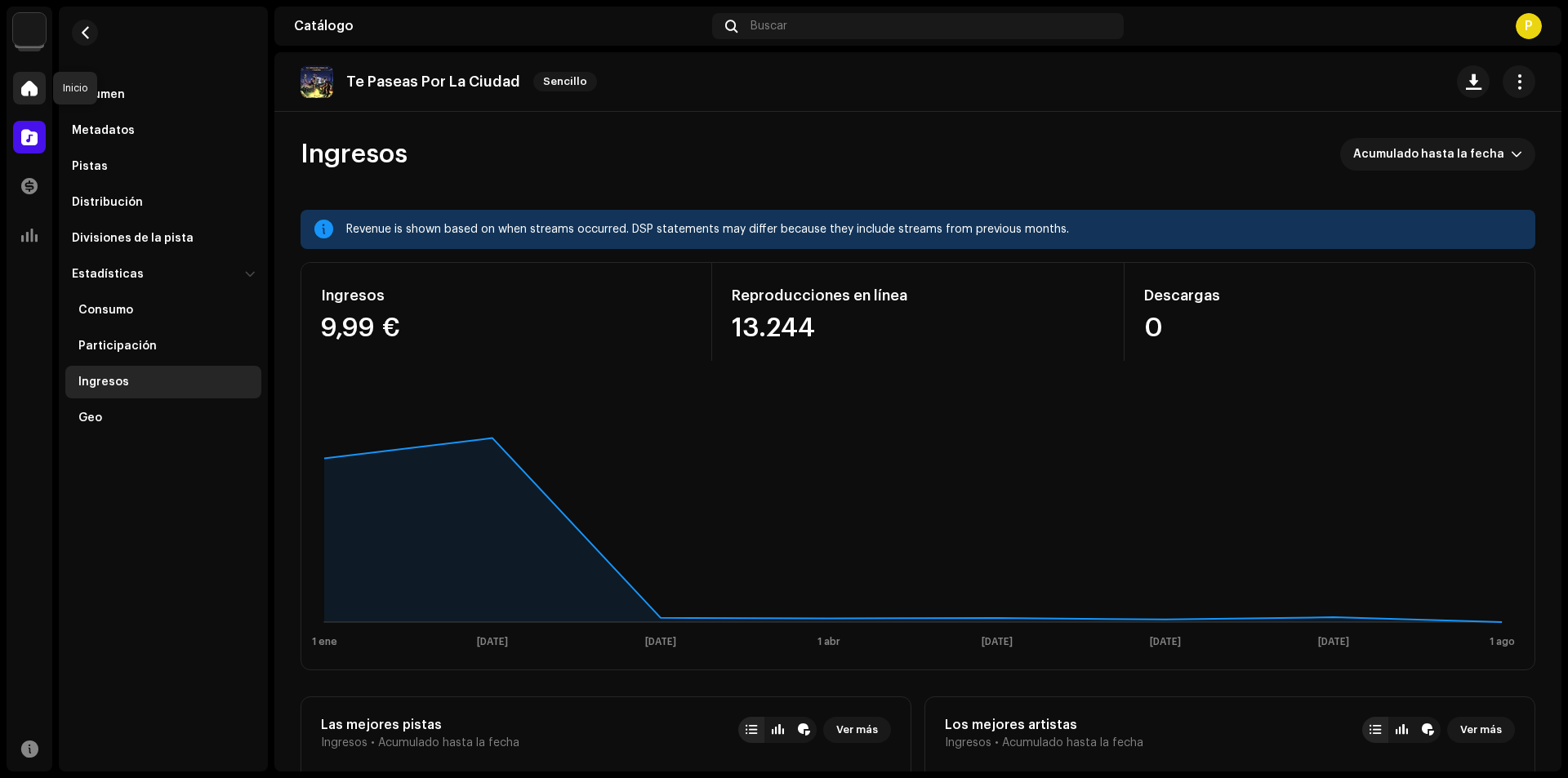
click at [35, 91] on span at bounding box center [29, 88] width 17 height 13
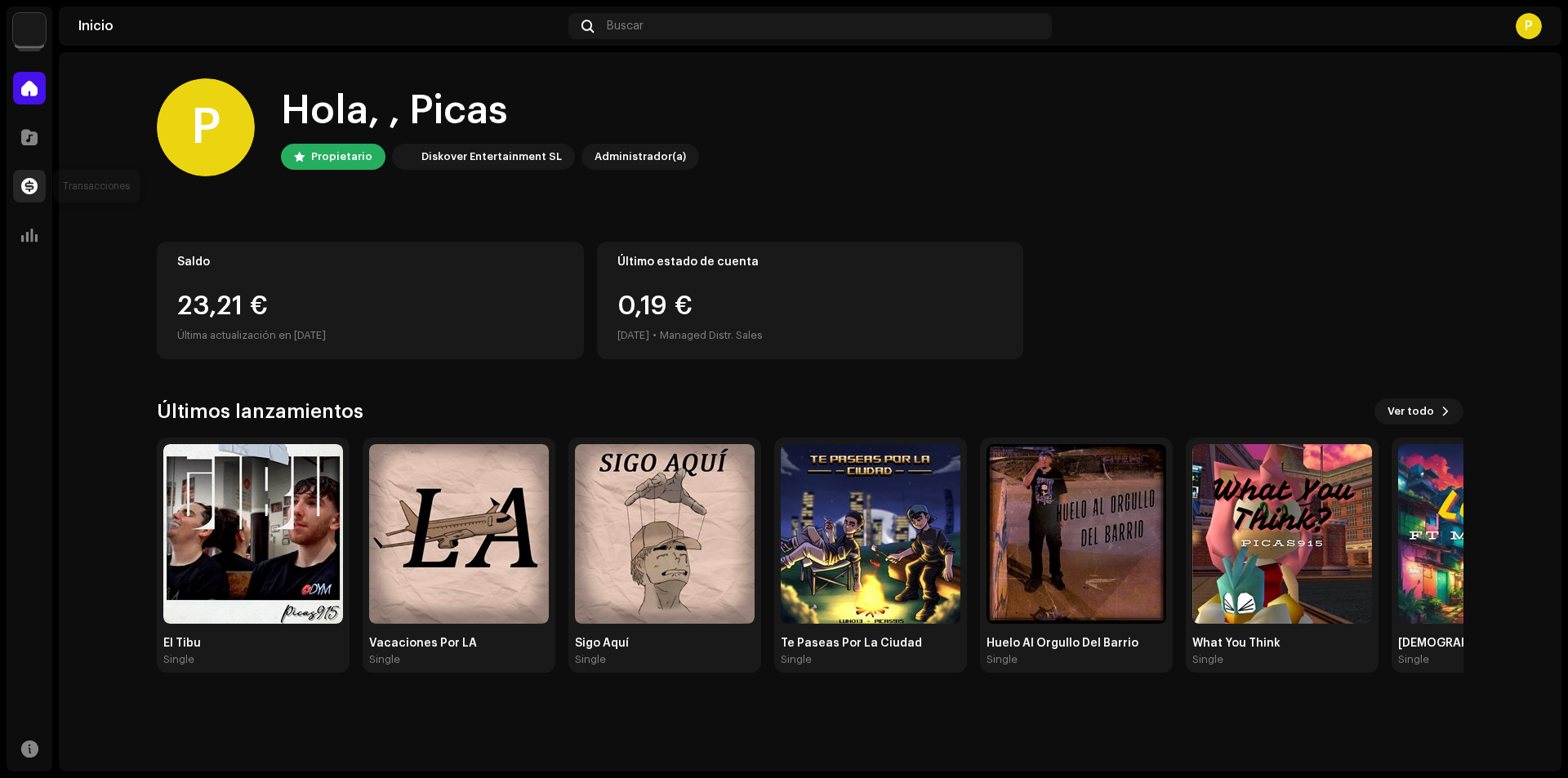
click at [37, 171] on div at bounding box center [29, 186] width 32 height 32
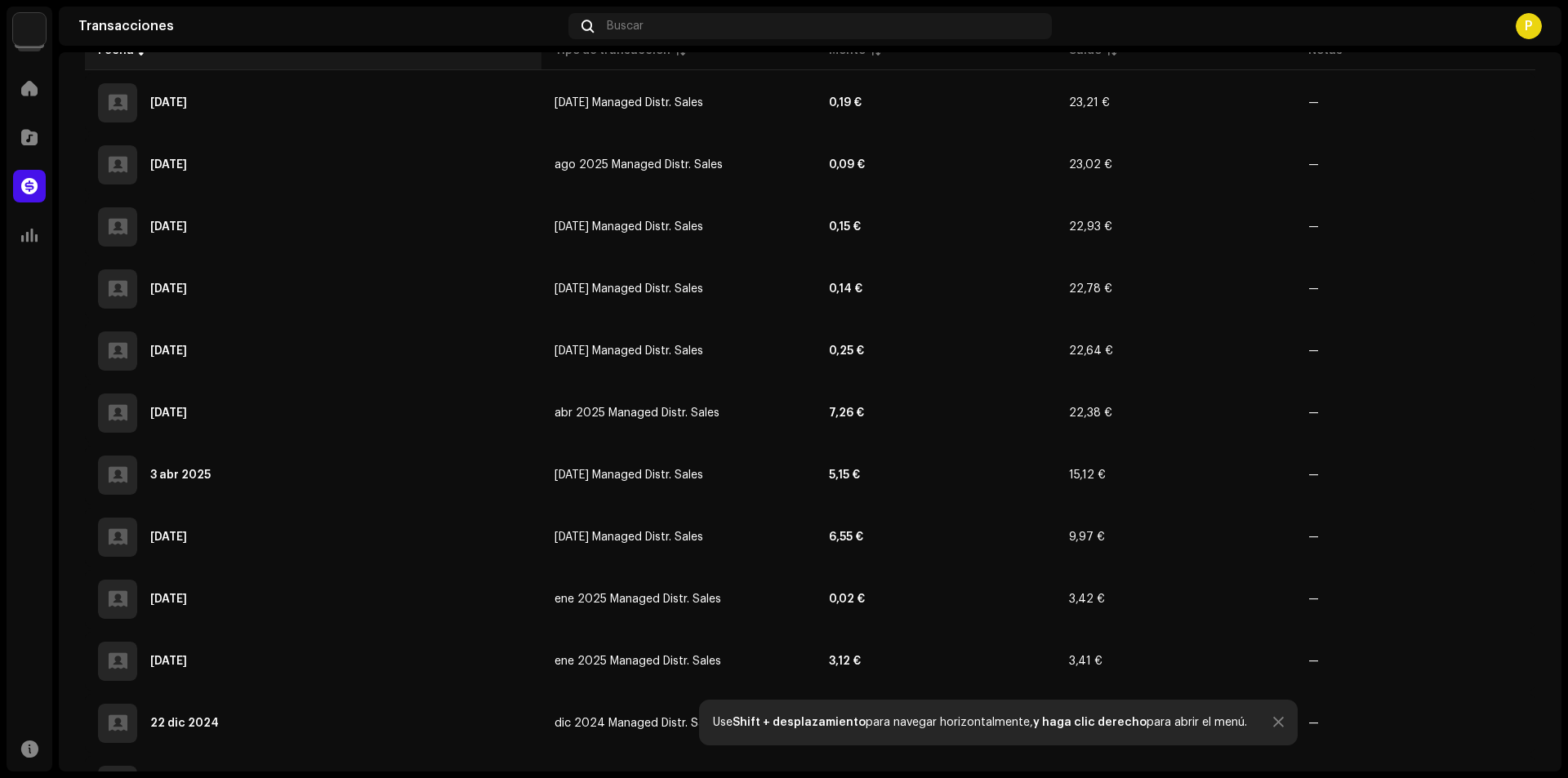
scroll to position [327, 0]
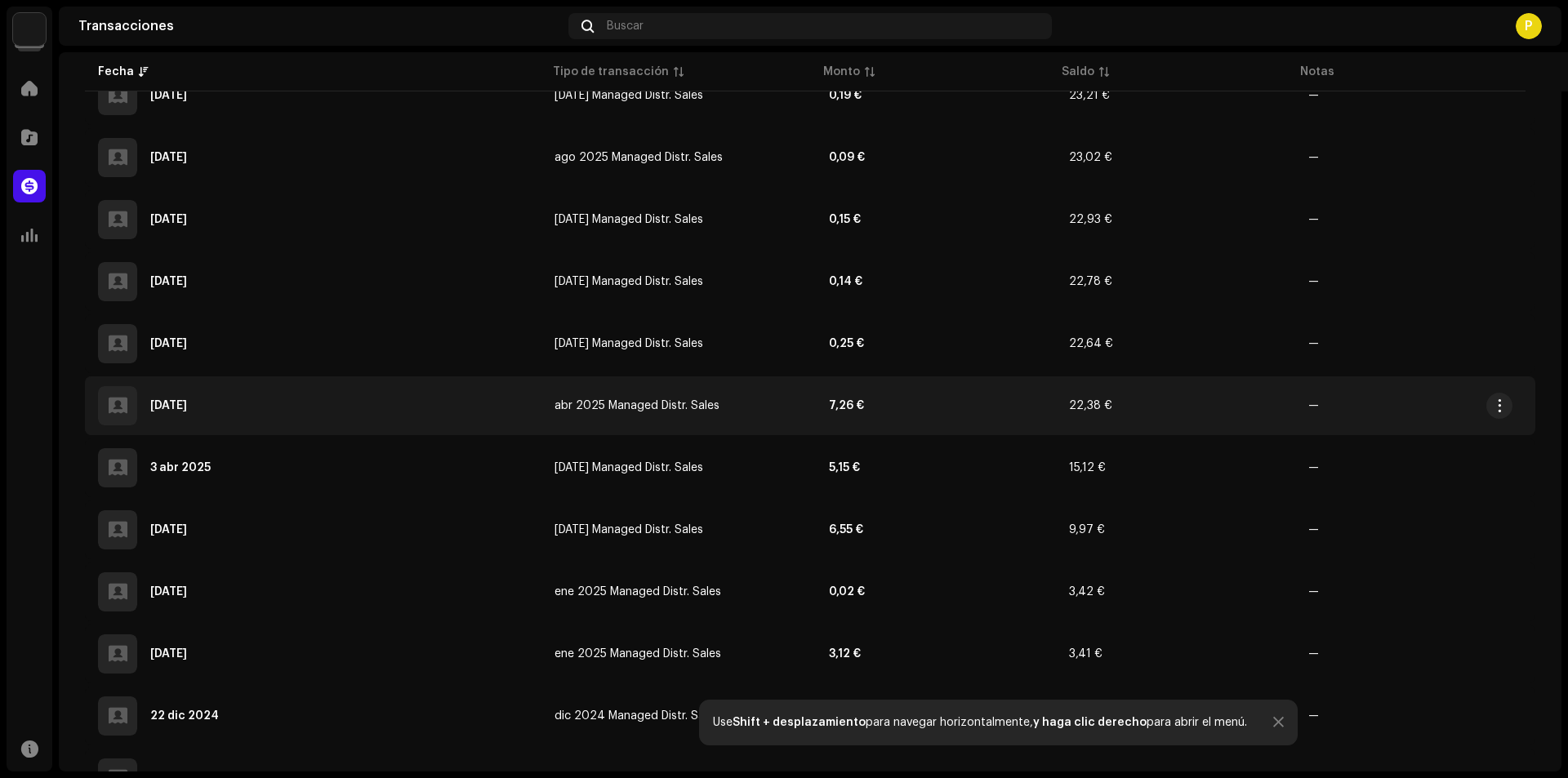
click at [542, 407] on td "abr 2025 Managed Distr. Sales" at bounding box center [678, 406] width 274 height 59
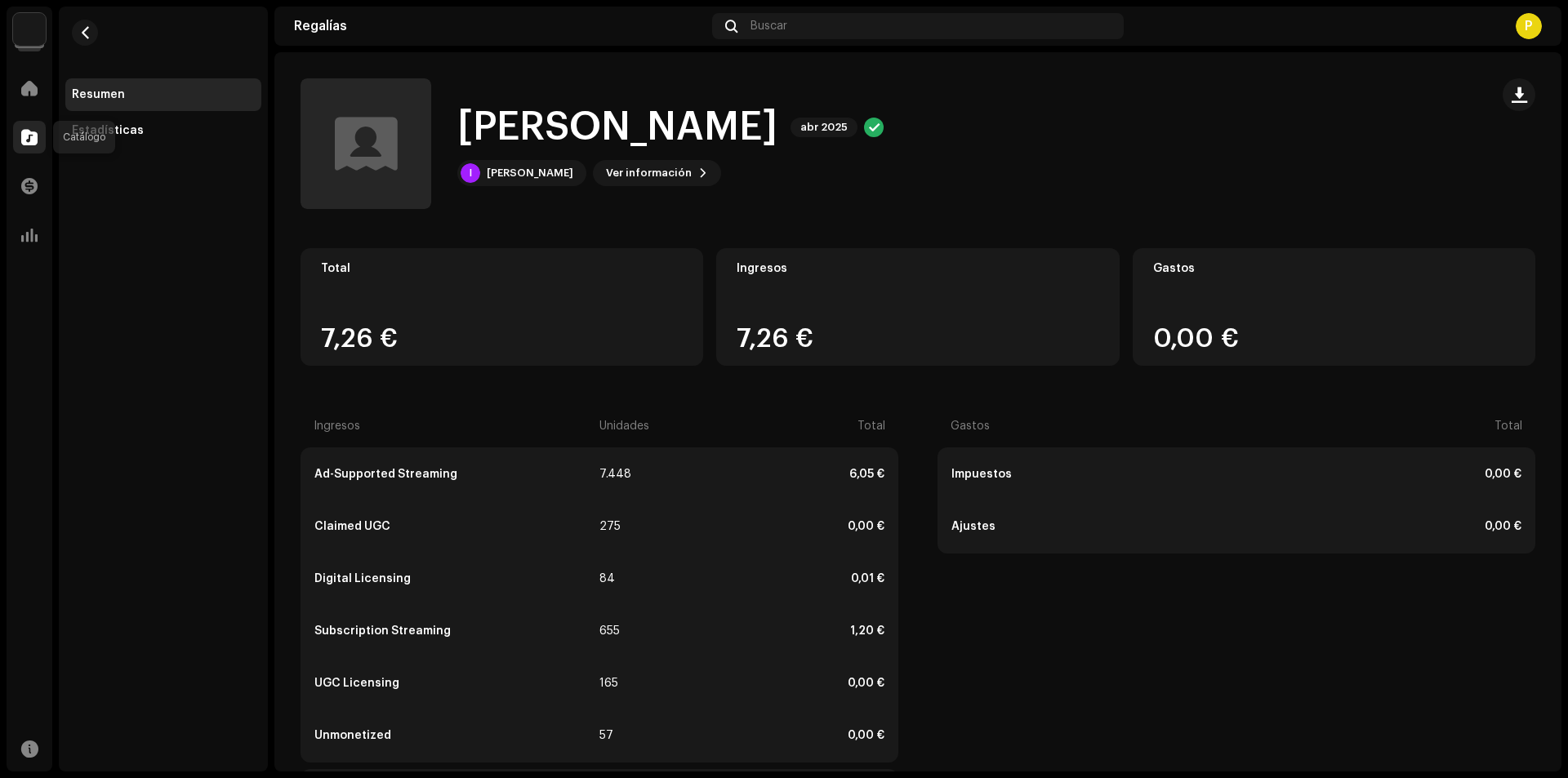
click at [18, 133] on div at bounding box center [29, 137] width 32 height 32
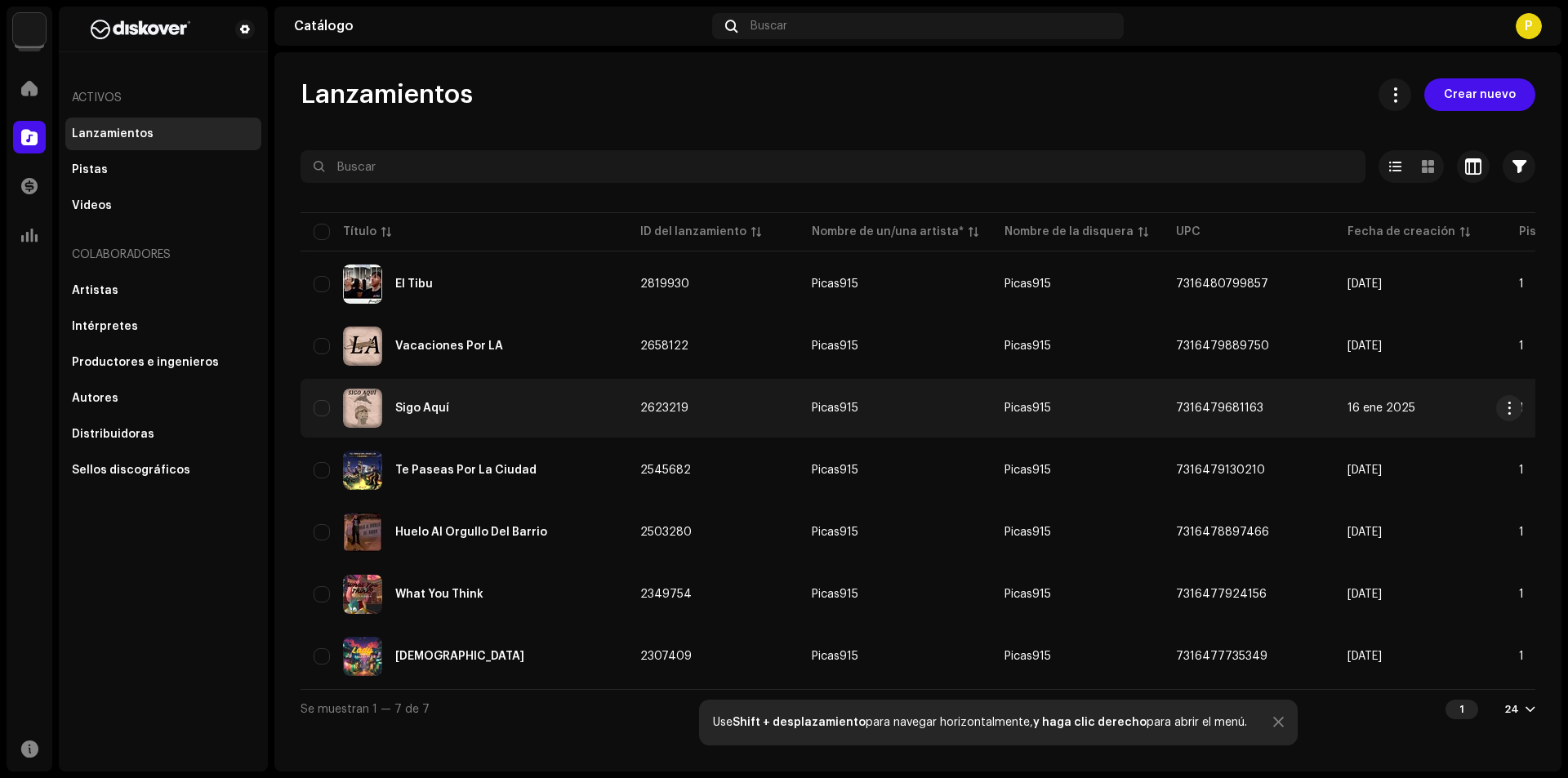
click at [536, 393] on div "Sigo Aquí" at bounding box center [464, 408] width 301 height 39
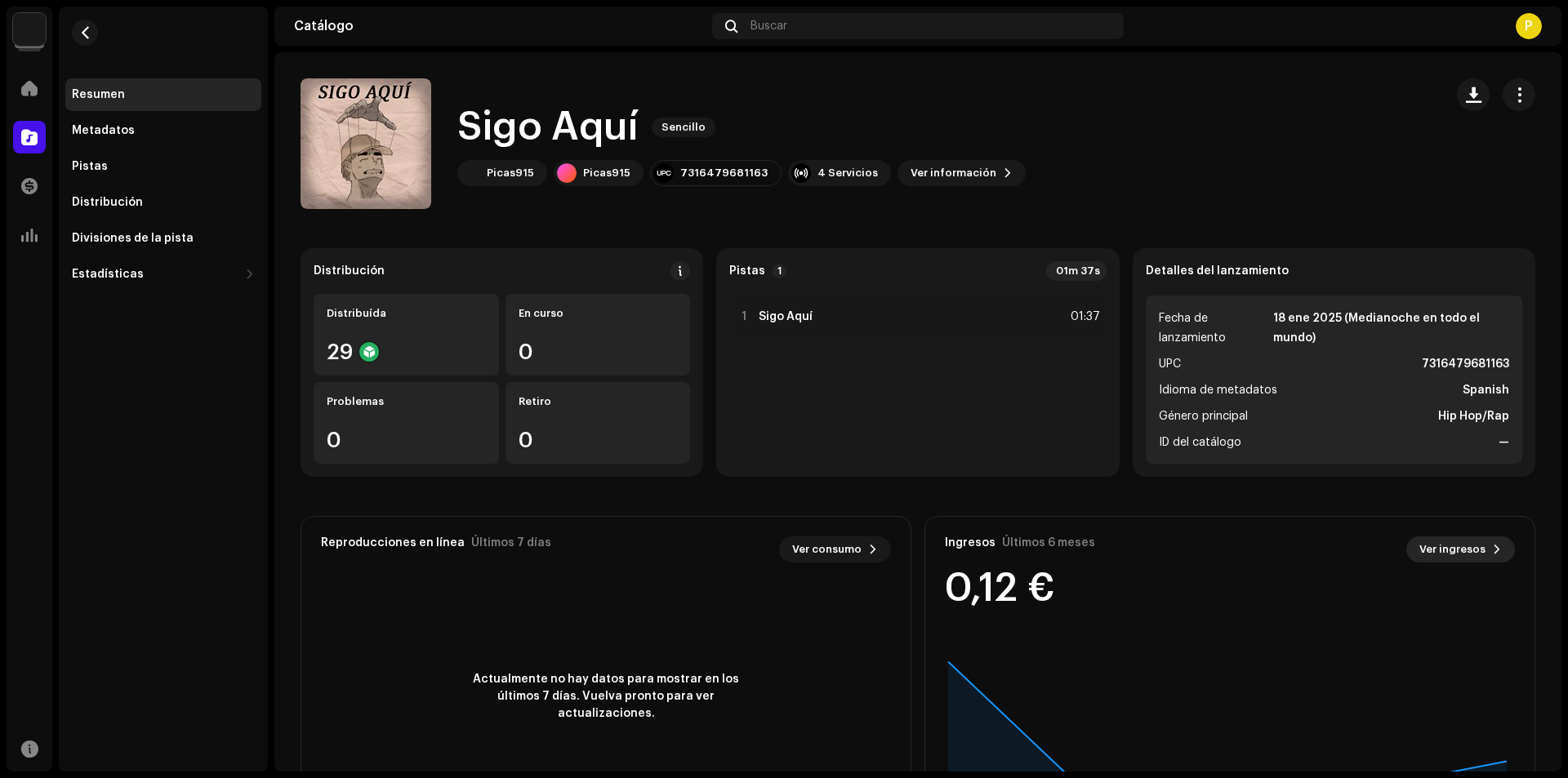
click at [1466, 538] on span "Ver ingresos" at bounding box center [1452, 549] width 66 height 32
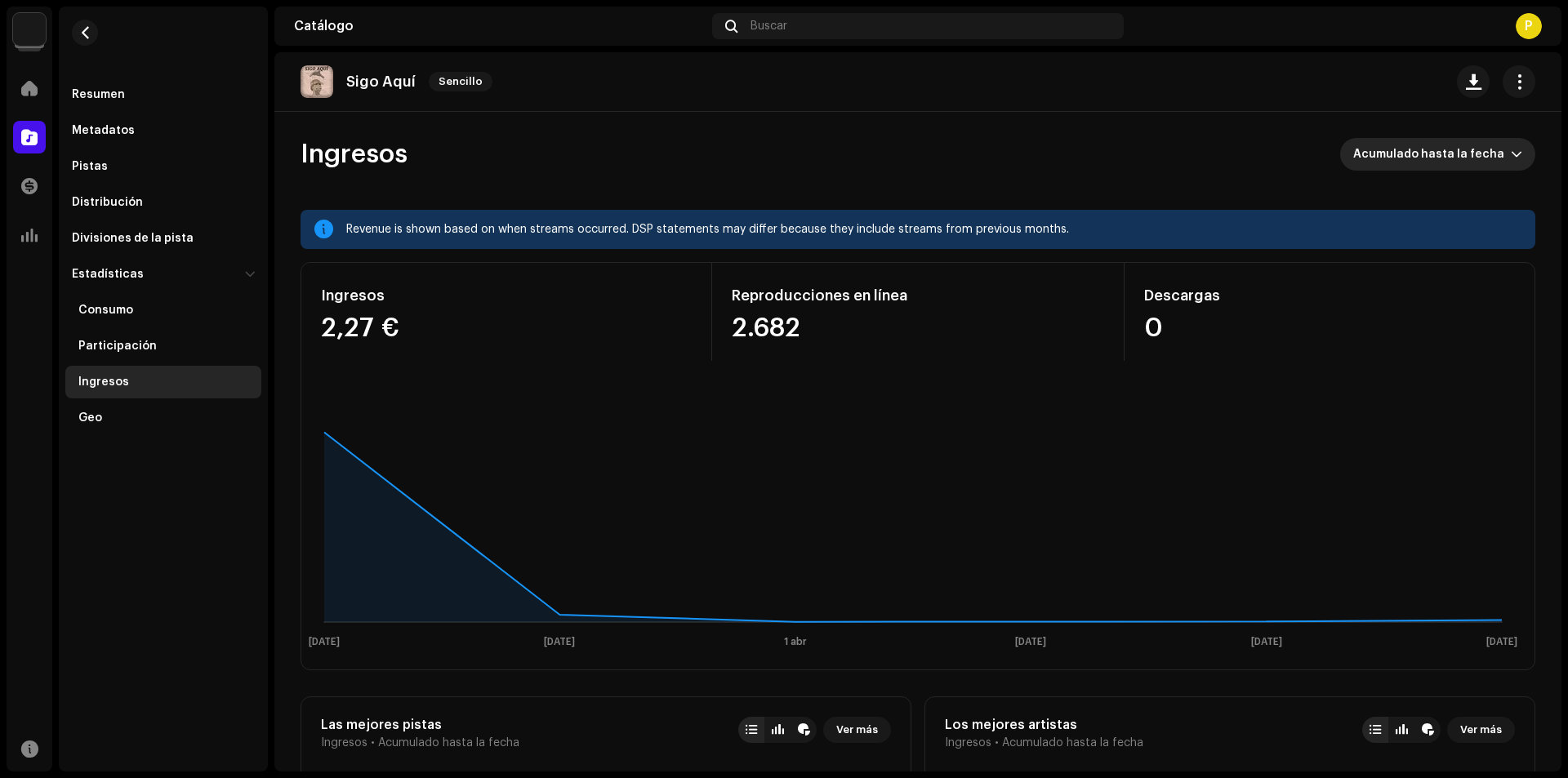
click at [1431, 162] on span "Acumulado hasta la fecha" at bounding box center [1432, 153] width 158 height 32
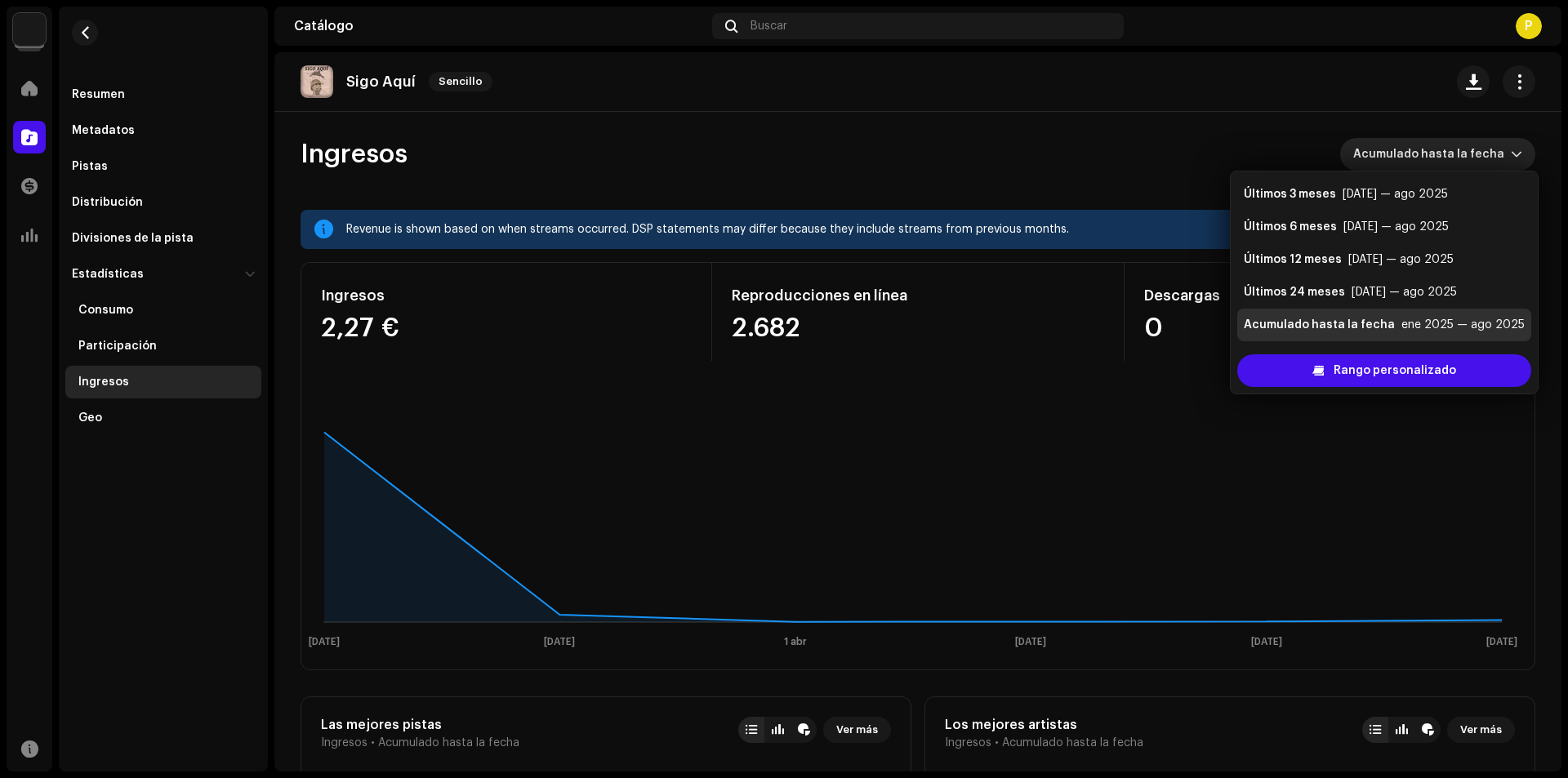
click at [1125, 208] on re-o-revenue-dashboard-header "Ingresos Acumulado hasta la fecha" at bounding box center [918, 161] width 1235 height 98
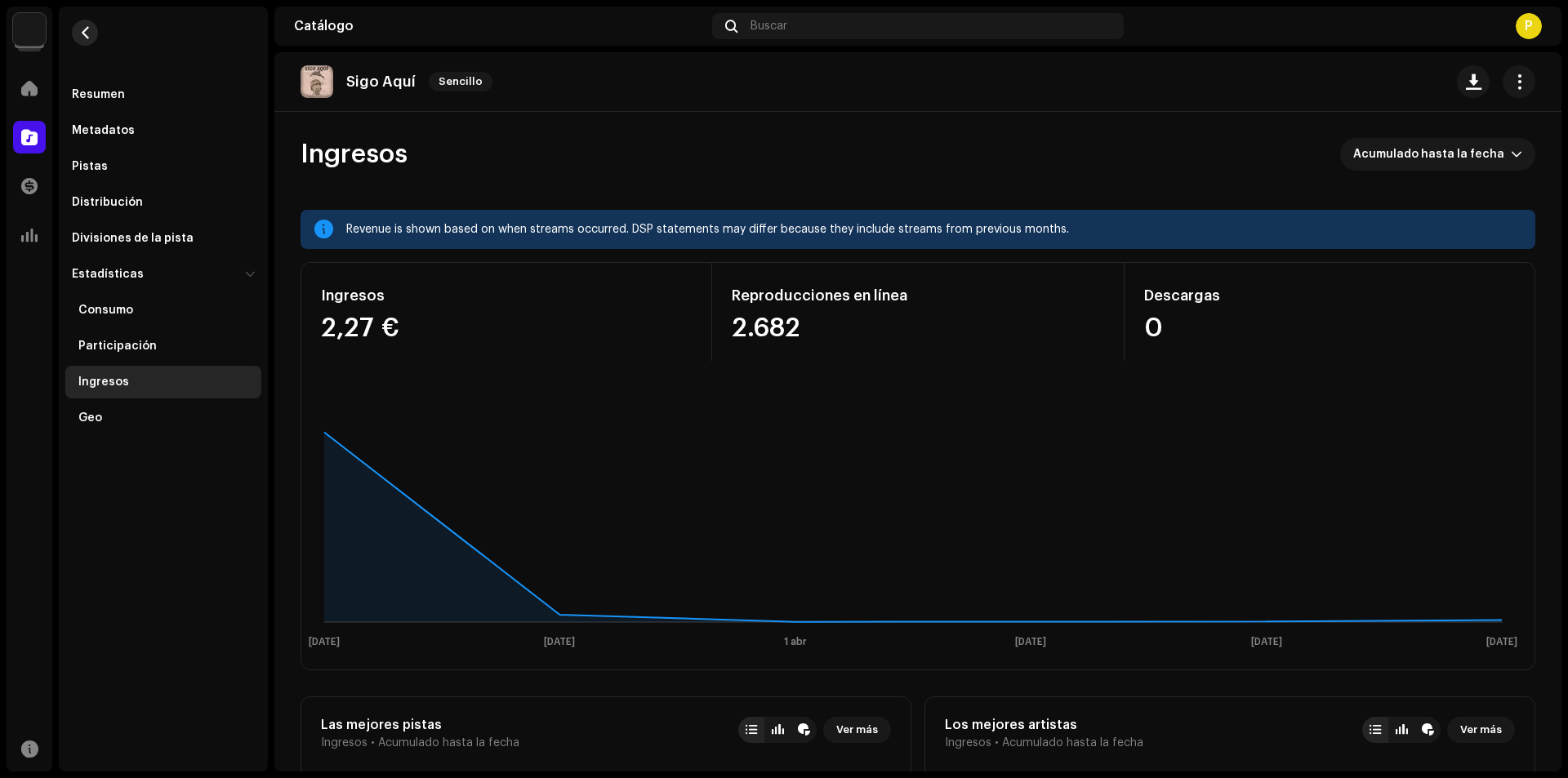
click at [84, 26] on button "button" at bounding box center [85, 32] width 26 height 26
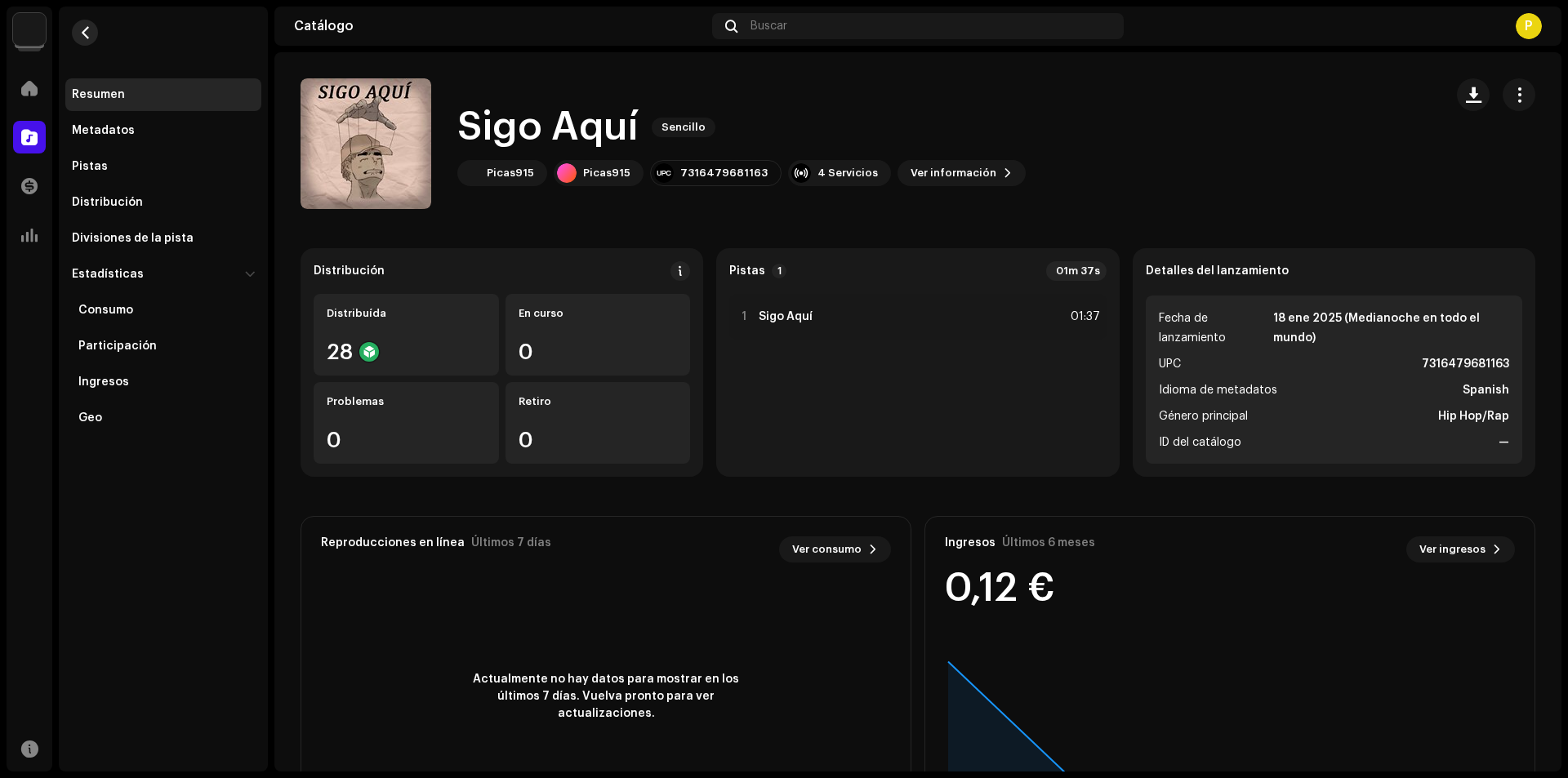
click at [84, 26] on span "button" at bounding box center [85, 32] width 12 height 13
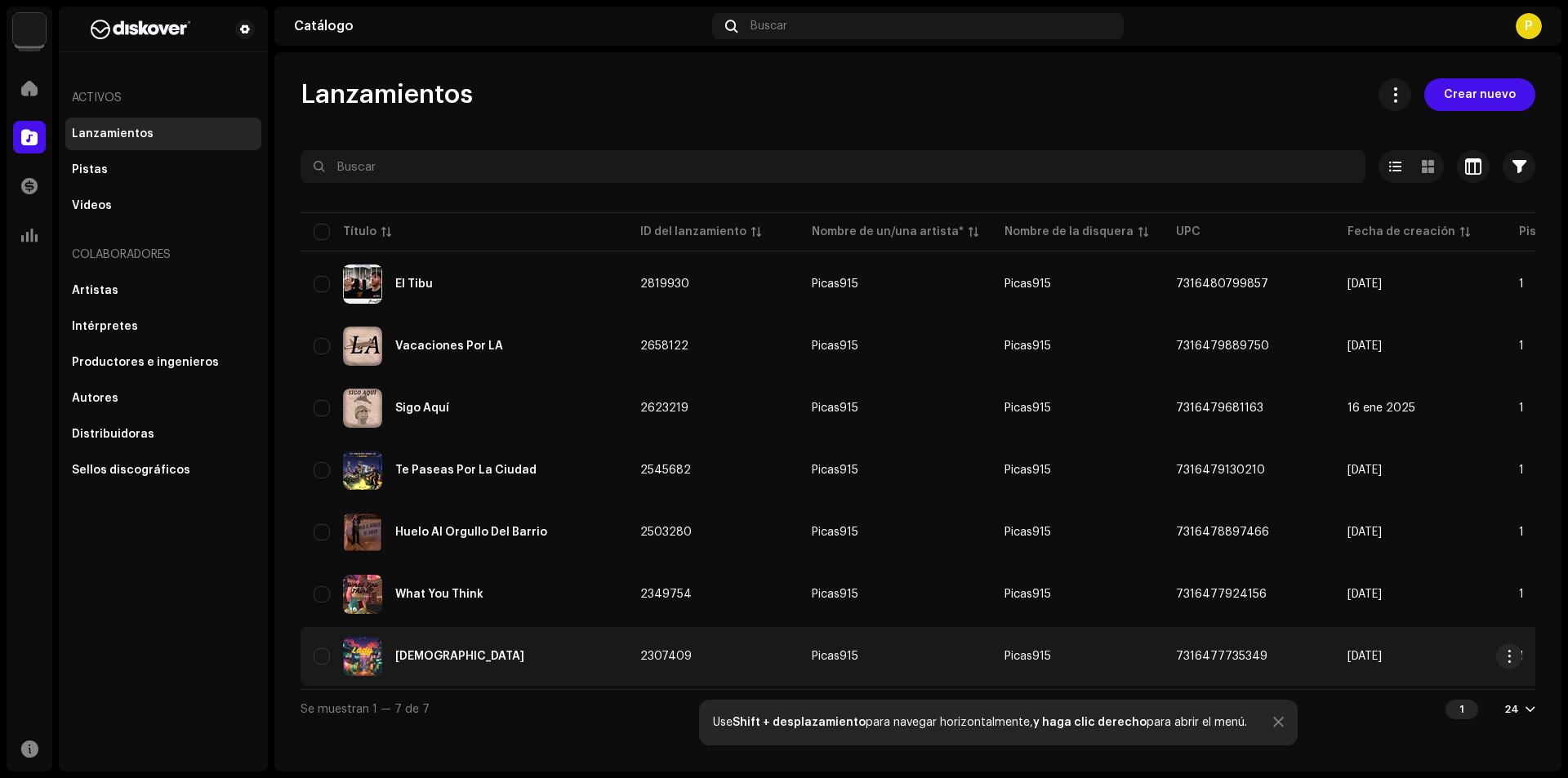
click at [421, 656] on div "[DEMOGRAPHIC_DATA]" at bounding box center [459, 656] width 129 height 11
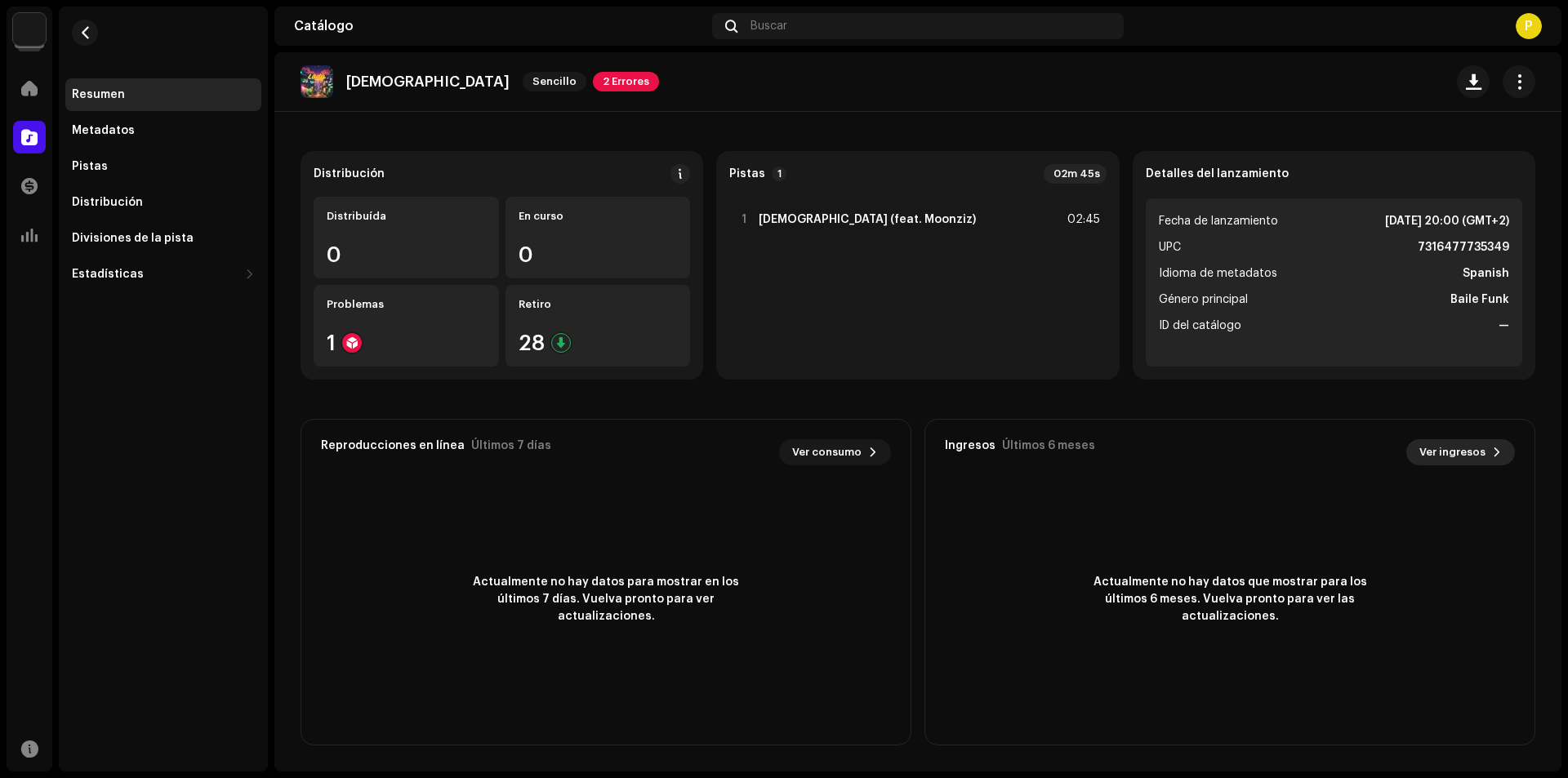
click at [1493, 450] on span at bounding box center [1497, 452] width 10 height 13
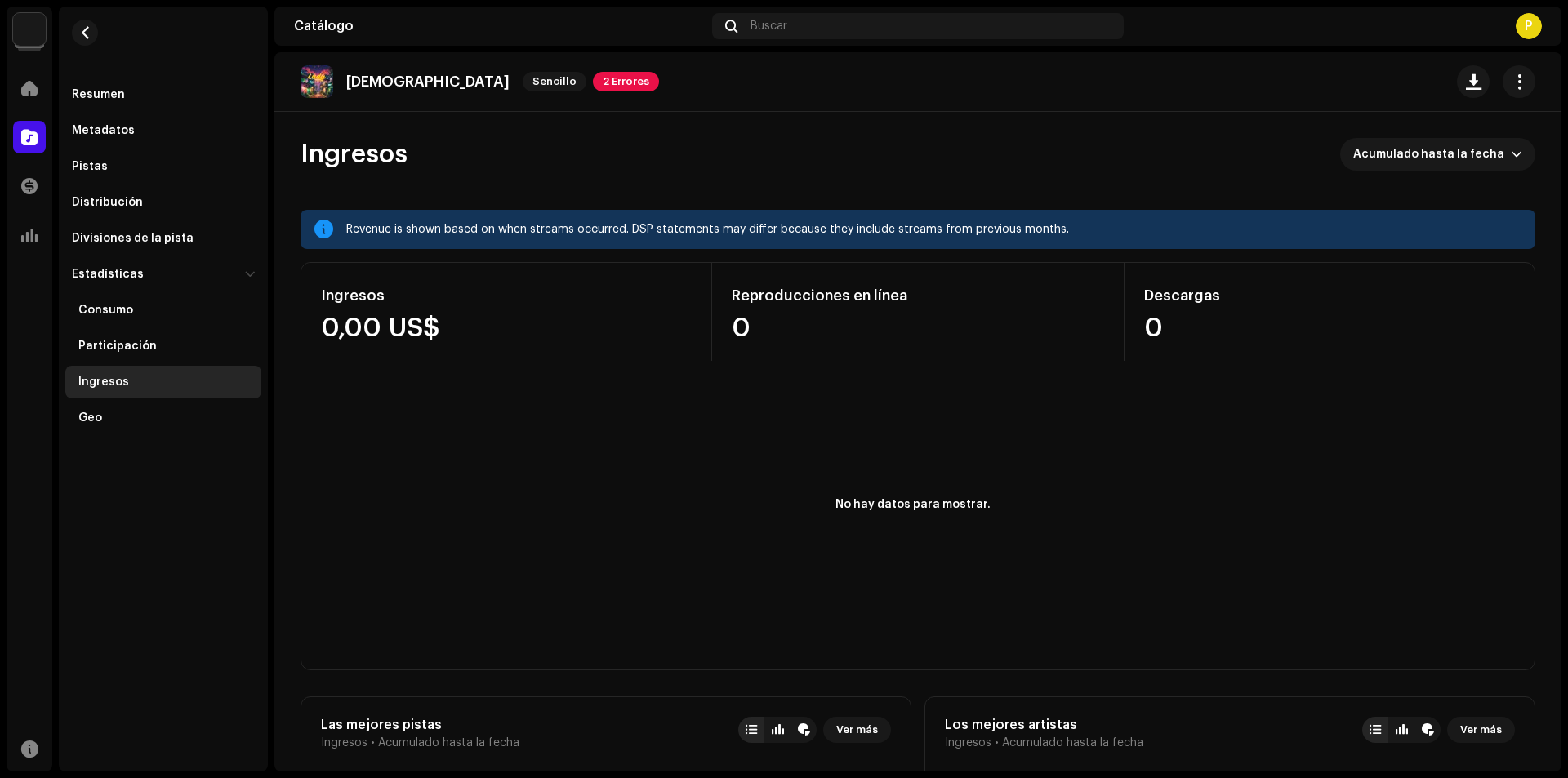
drag, startPoint x: 39, startPoint y: 69, endPoint x: 29, endPoint y: 67, distance: 10.2
click at [30, 67] on div "Inicio" at bounding box center [29, 88] width 46 height 46
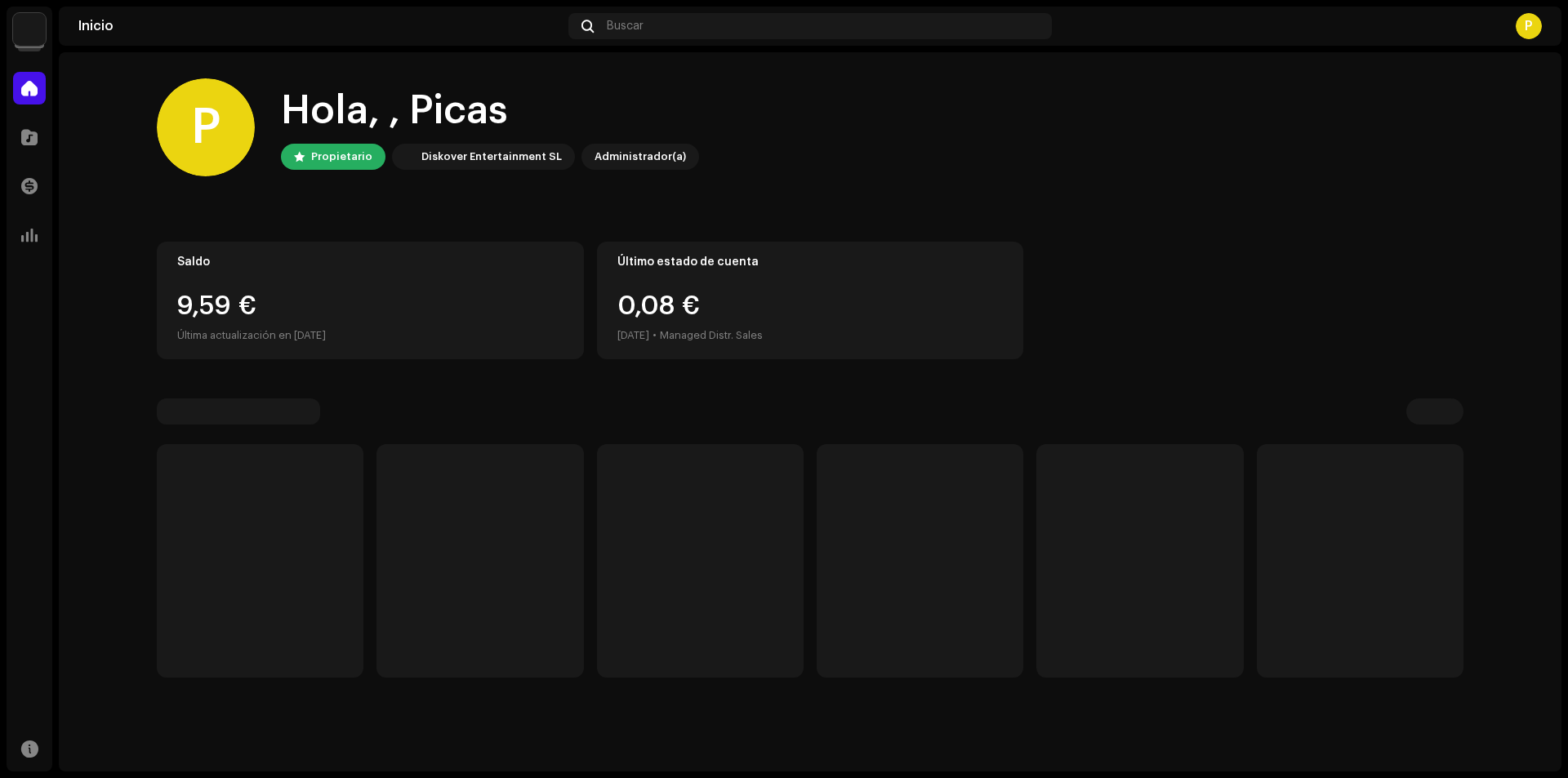
drag, startPoint x: 29, startPoint y: 67, endPoint x: 26, endPoint y: 78, distance: 11.4
click at [27, 67] on div "Inicio" at bounding box center [29, 88] width 46 height 46
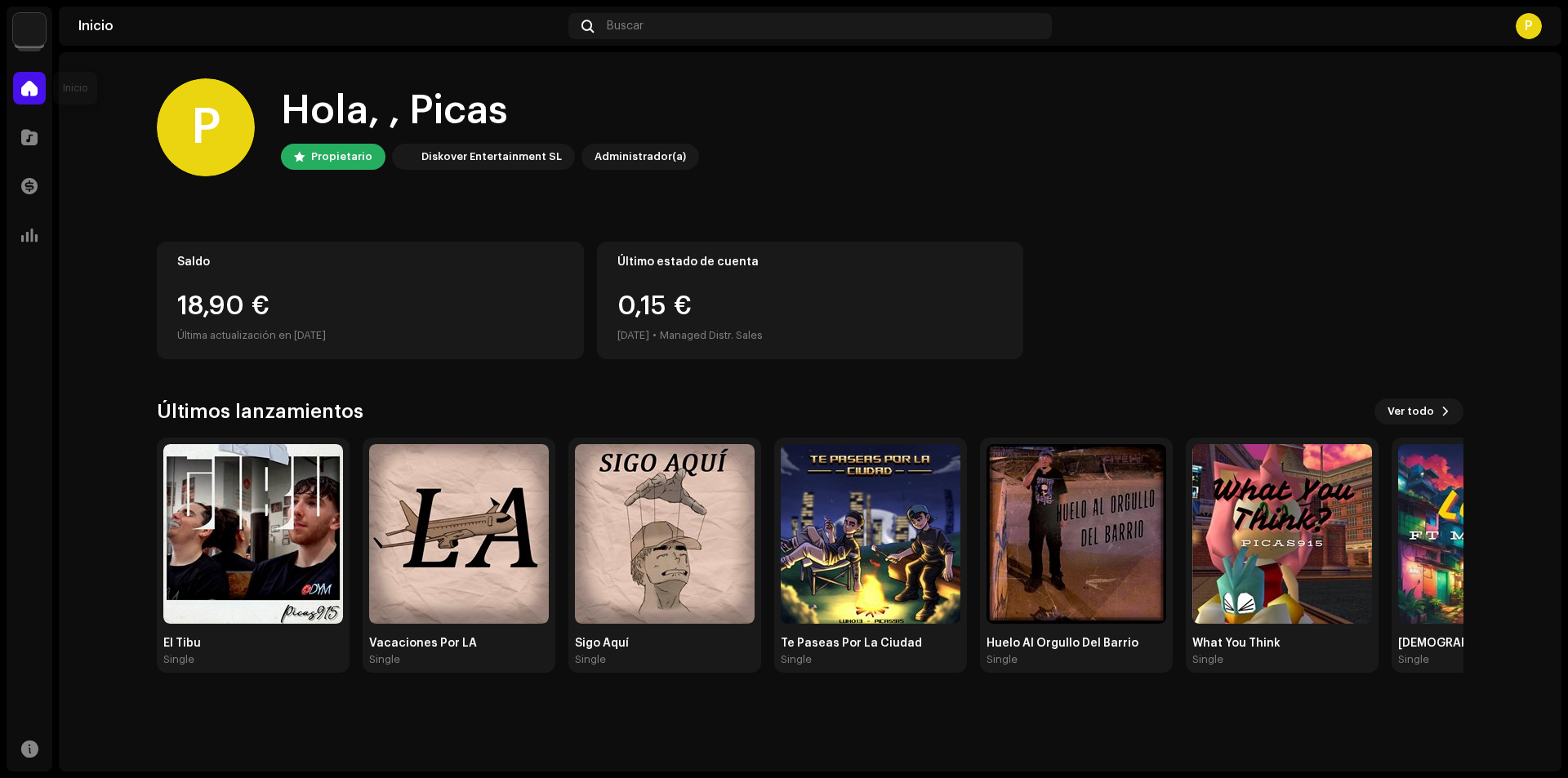
click at [26, 78] on div at bounding box center [29, 88] width 32 height 32
